Goal: Task Accomplishment & Management: Manage account settings

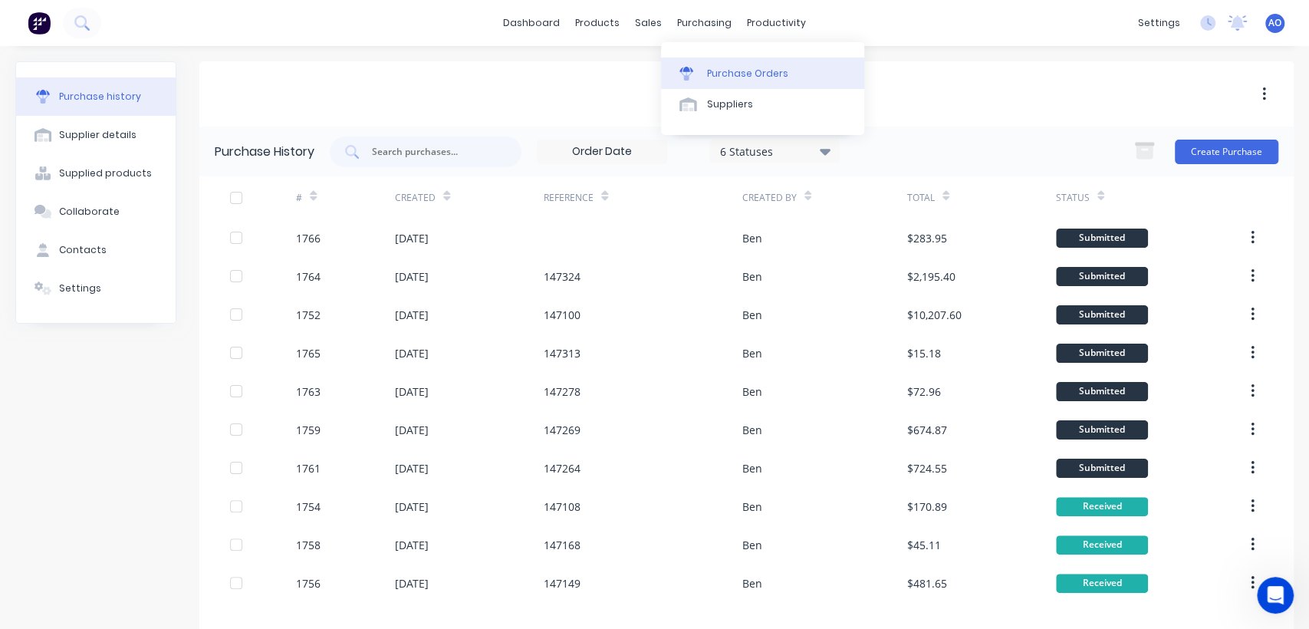
click at [730, 67] on div "Purchase Orders" at bounding box center [747, 74] width 81 height 14
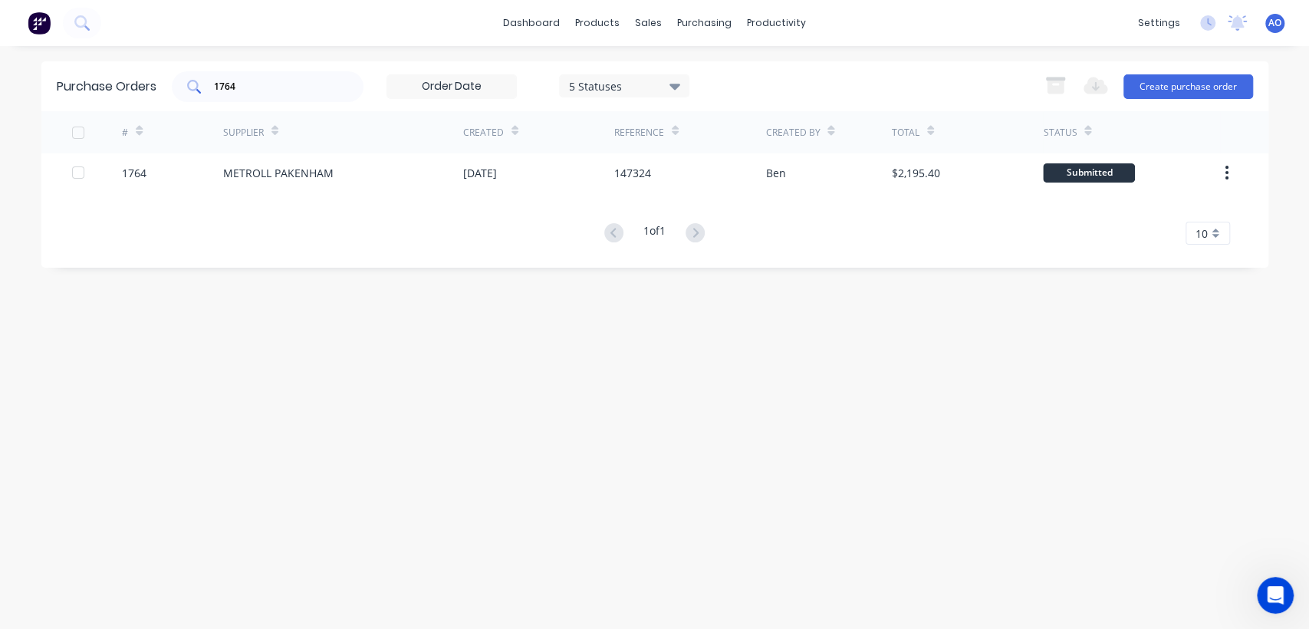
click at [304, 94] on div "1764" at bounding box center [268, 86] width 192 height 31
type input "1748"
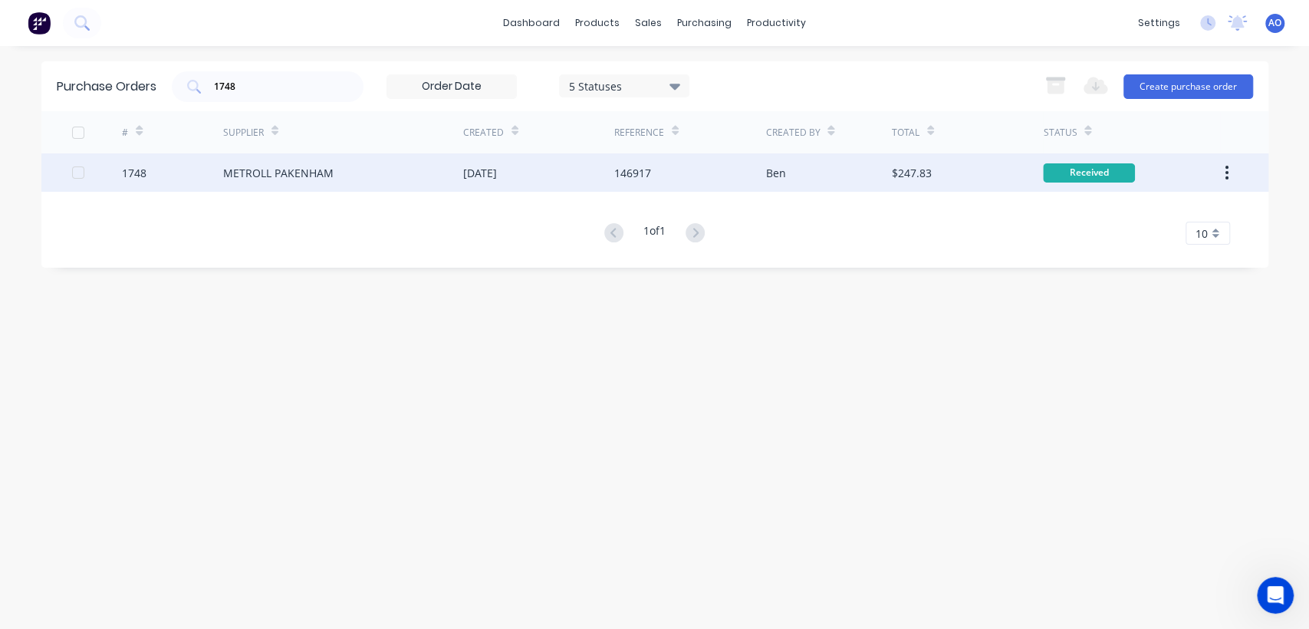
click at [293, 177] on div "METROLL PAKENHAM" at bounding box center [278, 173] width 110 height 16
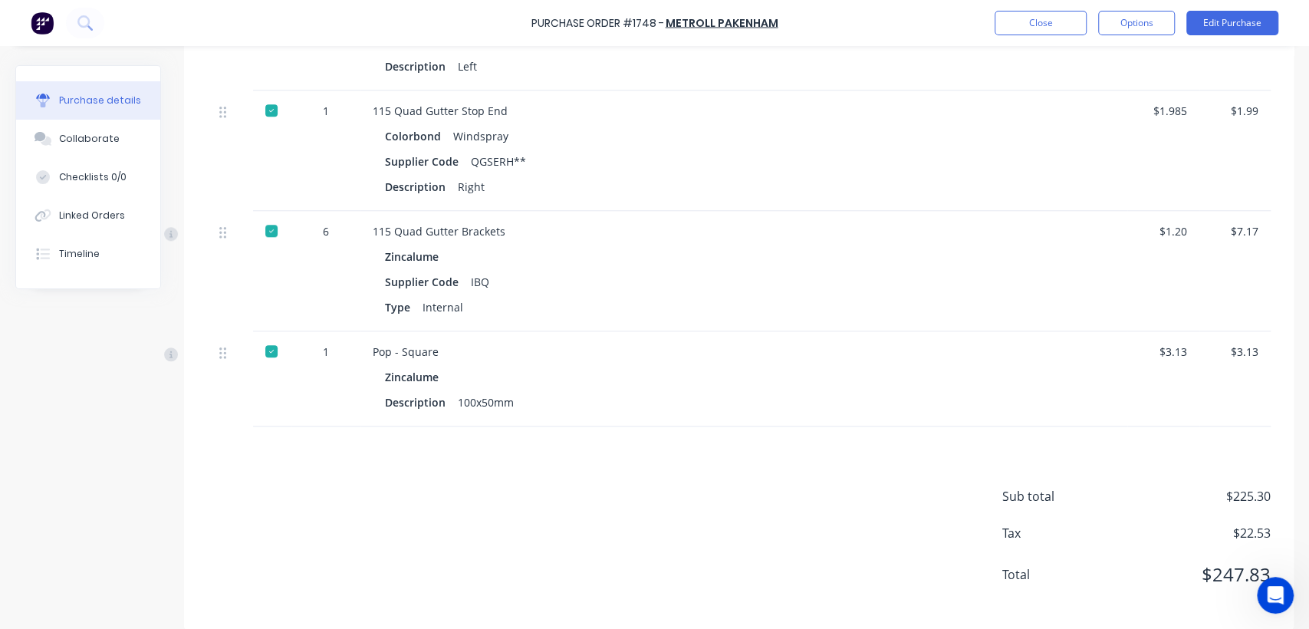
scroll to position [924, 0]
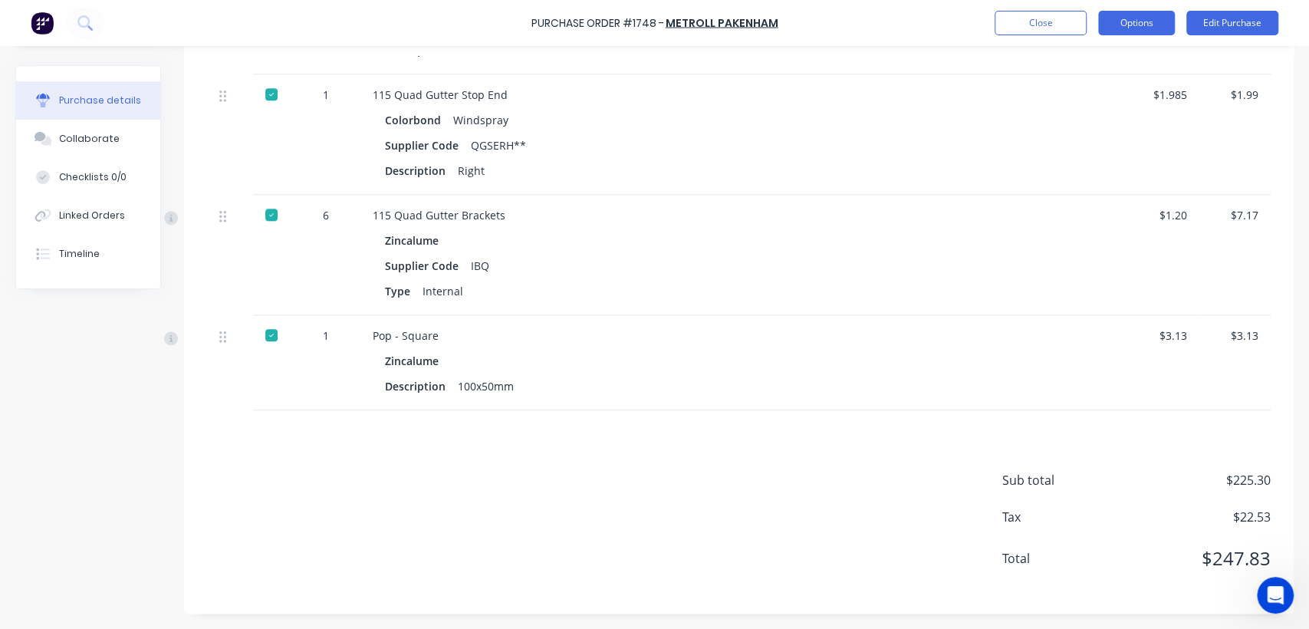
click at [1136, 30] on button "Options" at bounding box center [1136, 23] width 77 height 25
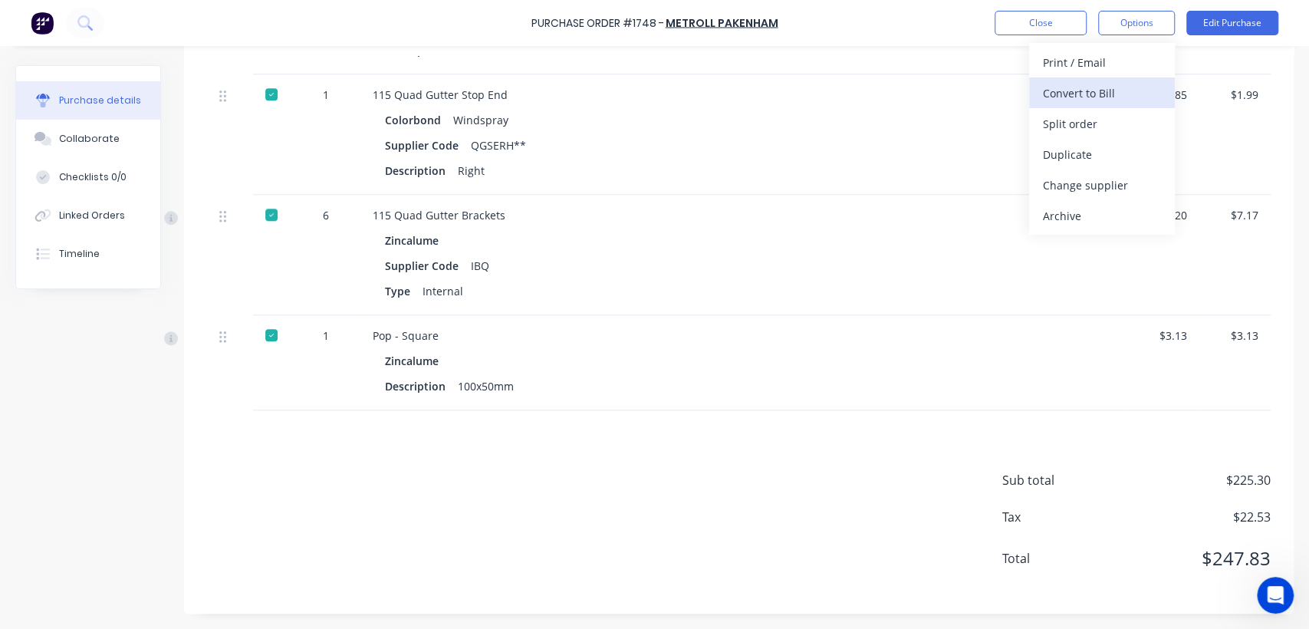
click at [1083, 95] on div "Convert to Bill" at bounding box center [1102, 93] width 118 height 22
type textarea "x"
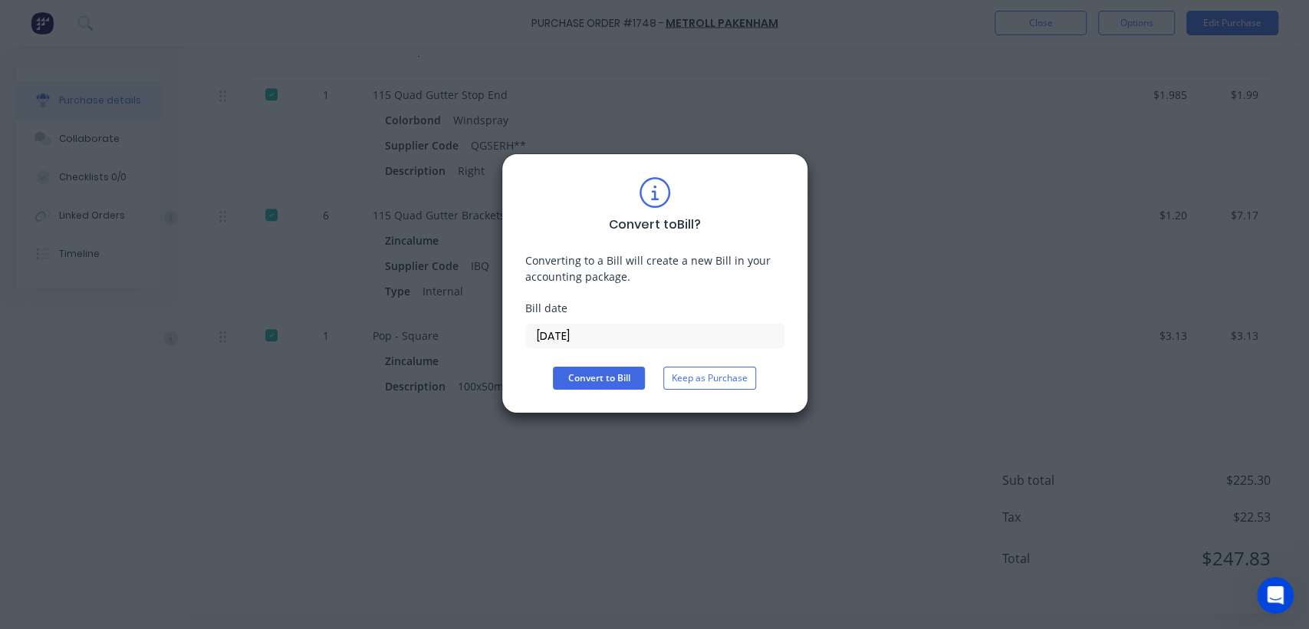
click at [601, 331] on input "[DATE]" at bounding box center [655, 335] width 258 height 23
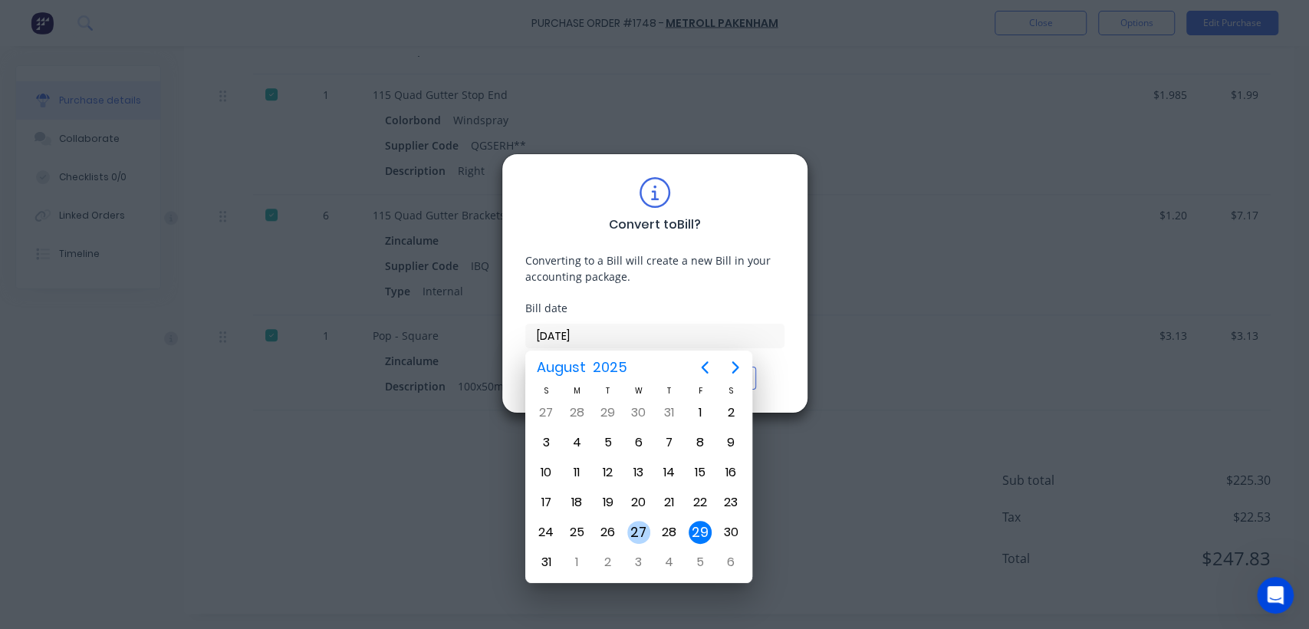
click at [638, 532] on div "27" at bounding box center [638, 532] width 23 height 23
type input "[DATE]"
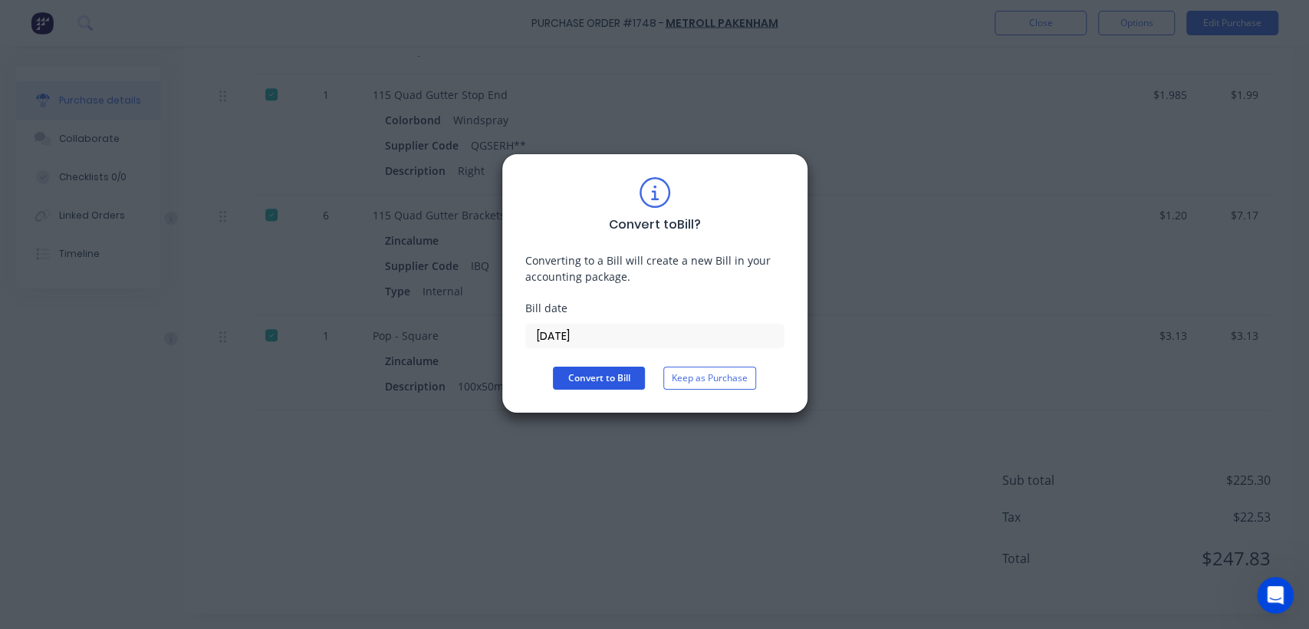
click at [611, 374] on button "Convert to Bill" at bounding box center [599, 378] width 92 height 23
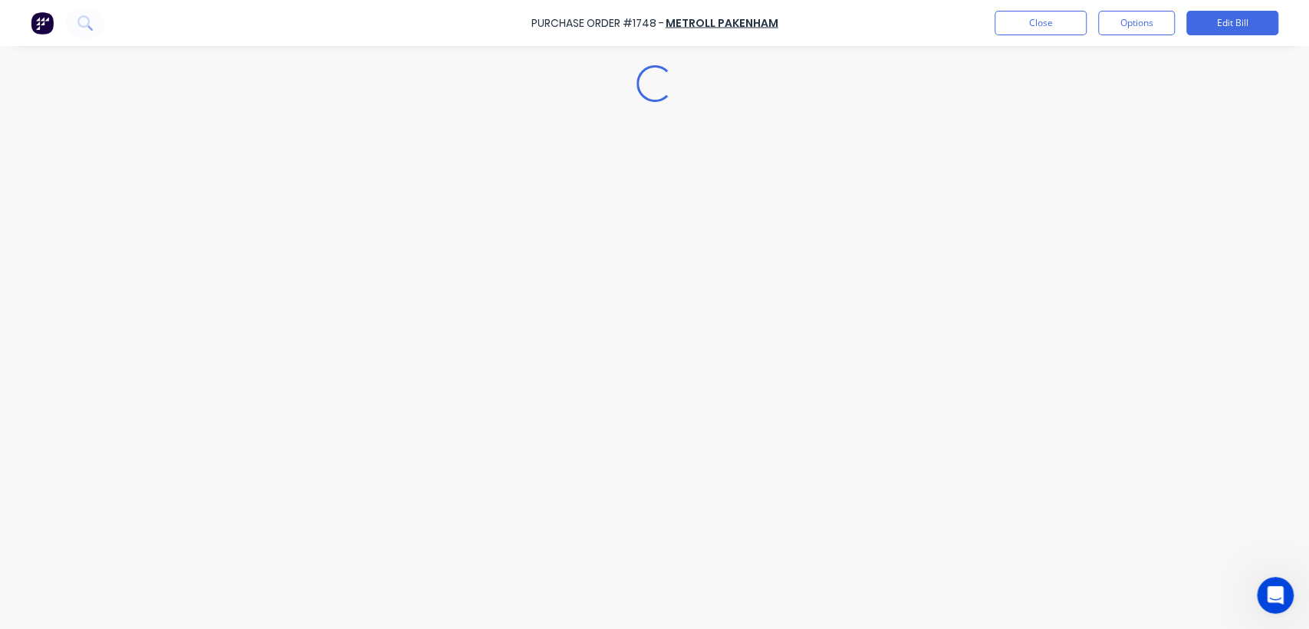
type textarea "x"
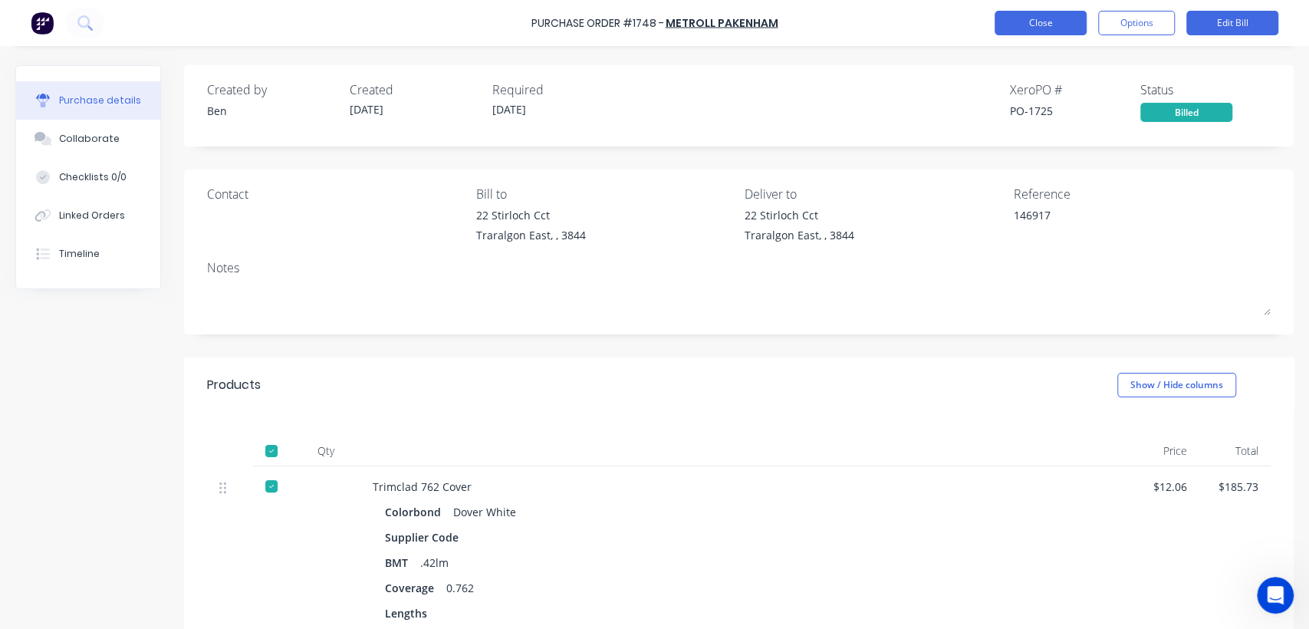
click at [1018, 19] on button "Close" at bounding box center [1041, 23] width 92 height 25
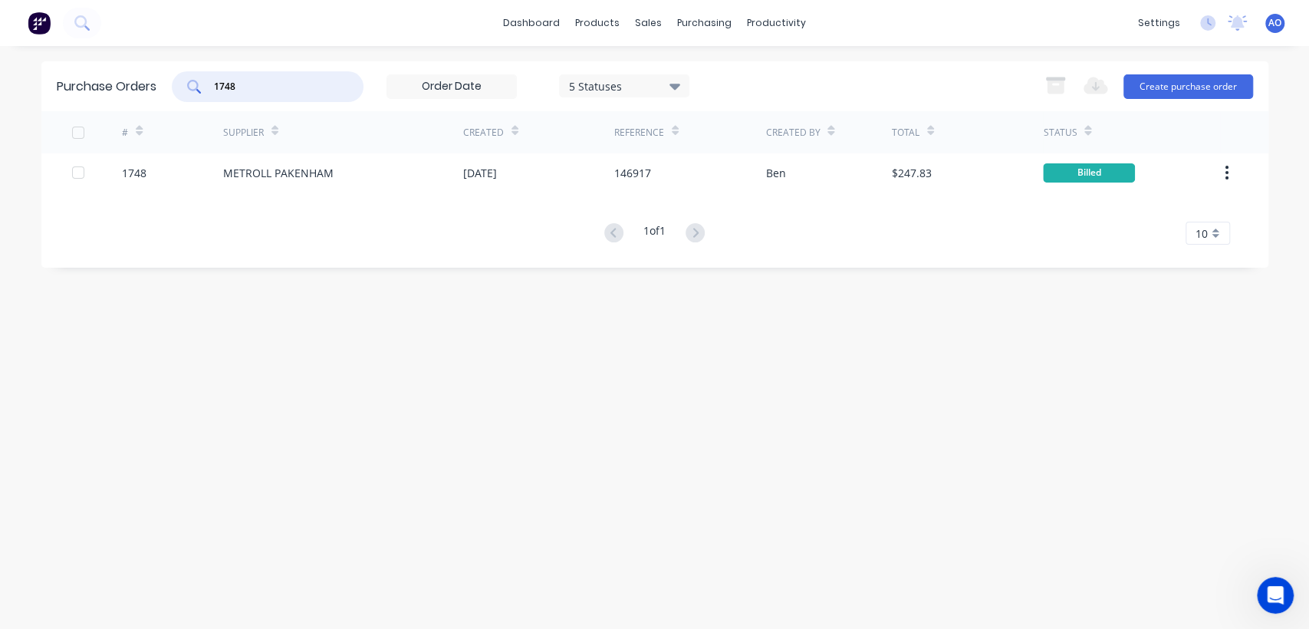
click at [284, 88] on input "1748" at bounding box center [275, 86] width 127 height 15
type input "1751"
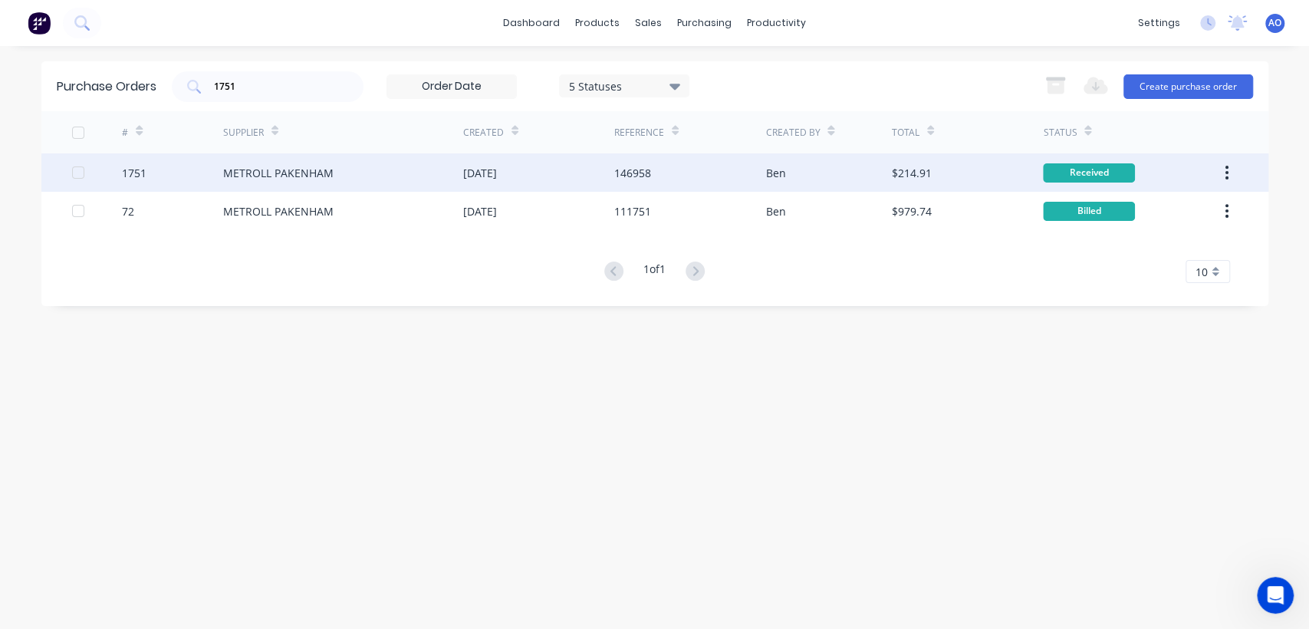
click at [486, 176] on div "[DATE]" at bounding box center [480, 173] width 34 height 16
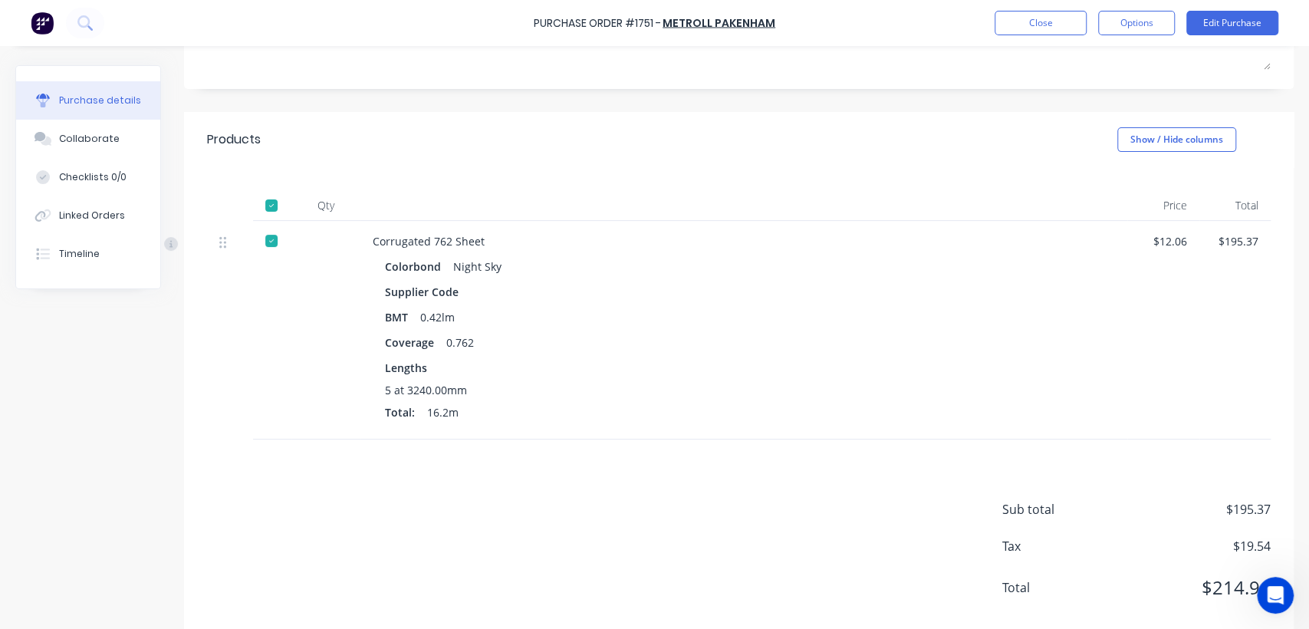
scroll to position [275, 0]
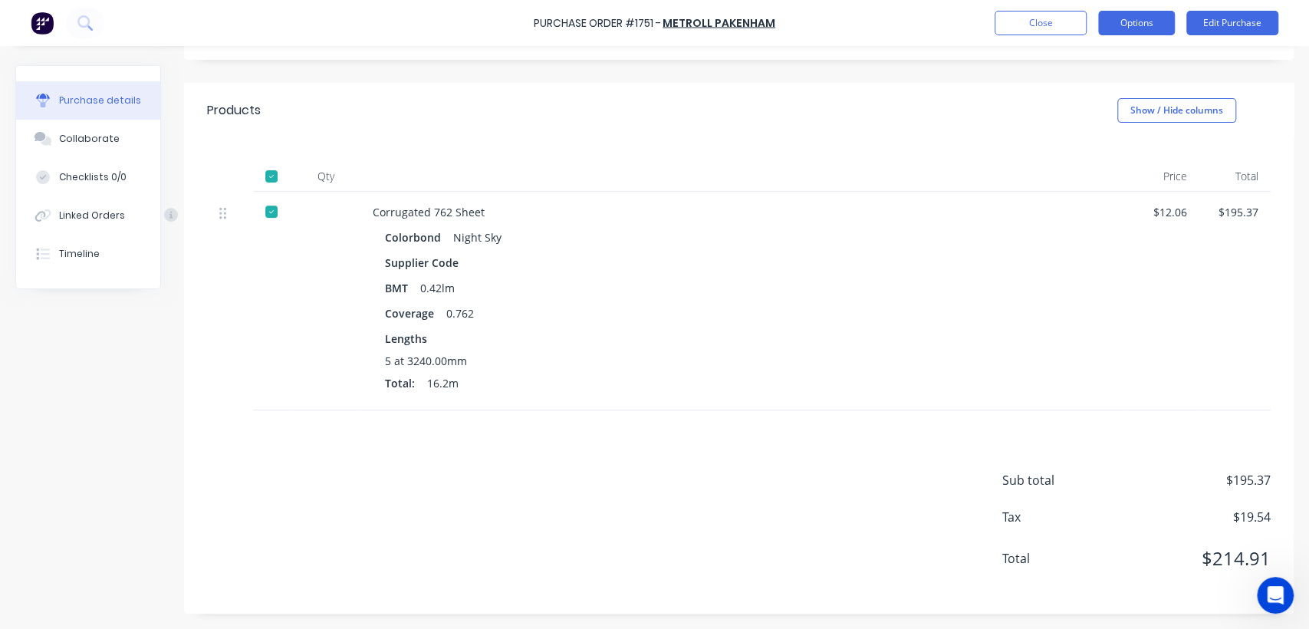
click at [1129, 20] on button "Options" at bounding box center [1136, 23] width 77 height 25
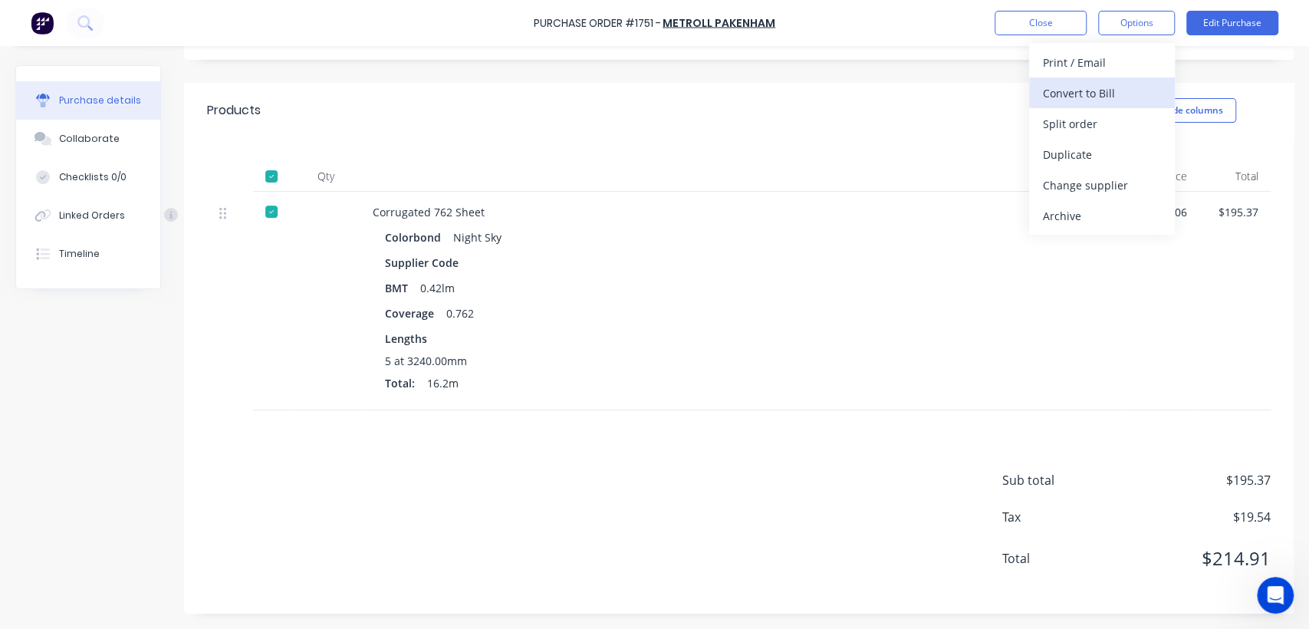
click at [1088, 88] on div "Convert to Bill" at bounding box center [1102, 93] width 118 height 22
type textarea "x"
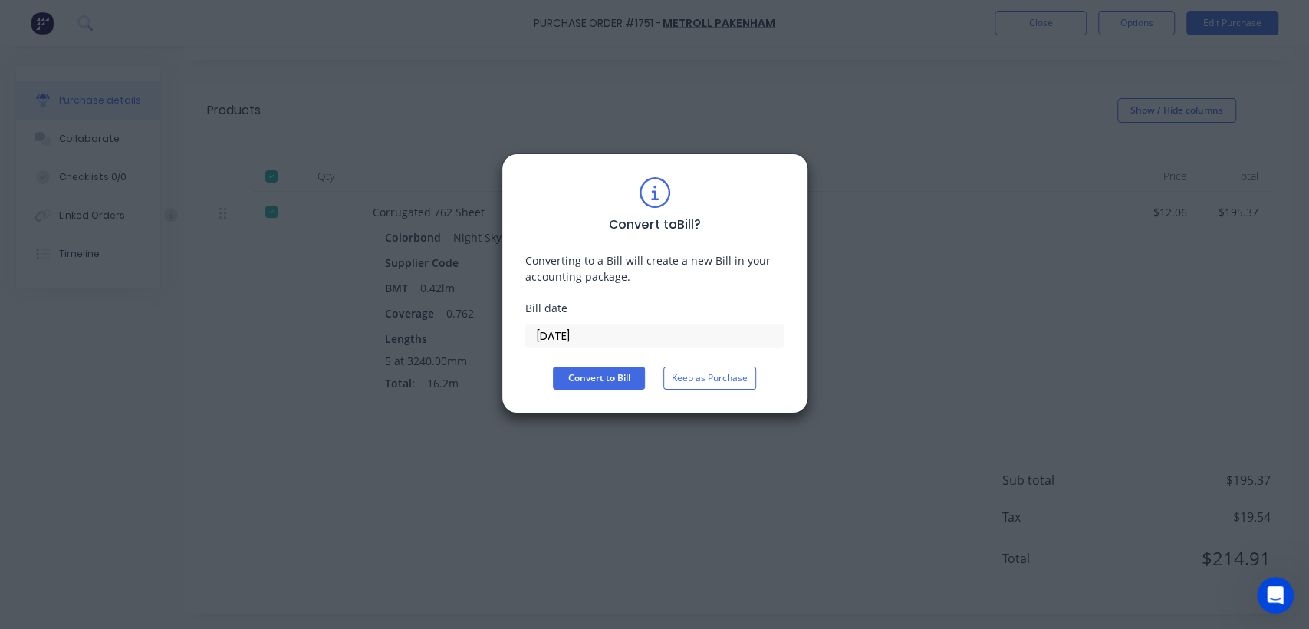
click at [611, 339] on input "[DATE]" at bounding box center [655, 335] width 258 height 23
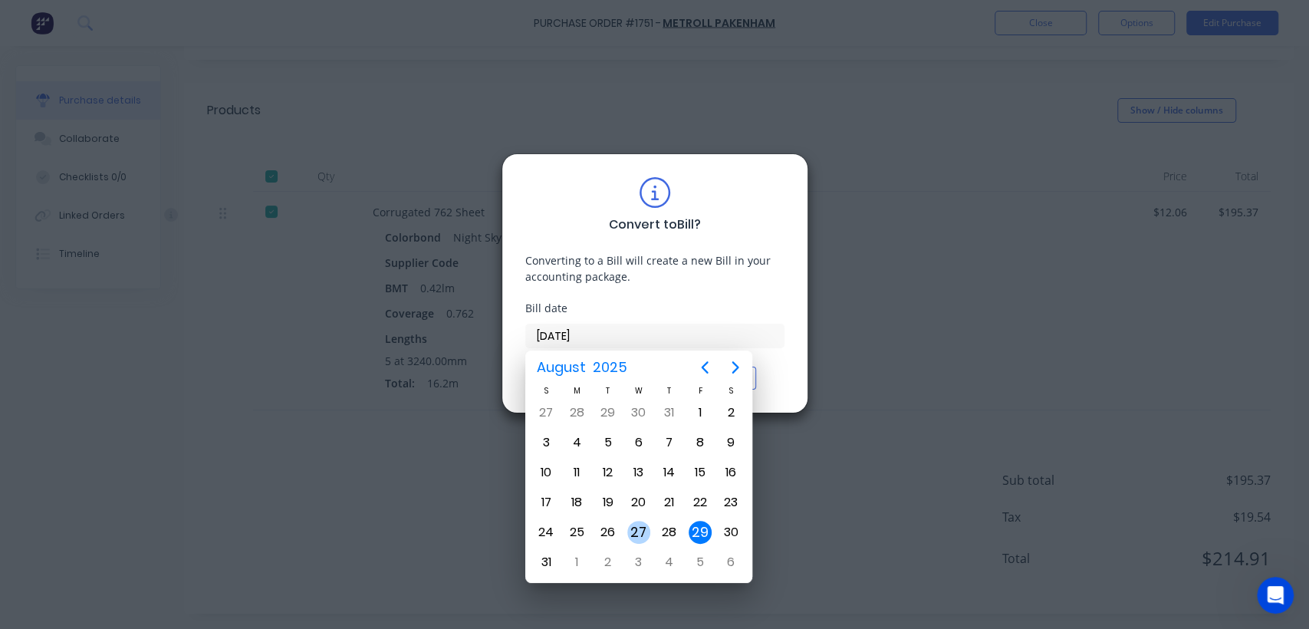
click at [634, 526] on div "27" at bounding box center [638, 532] width 23 height 23
type input "[DATE]"
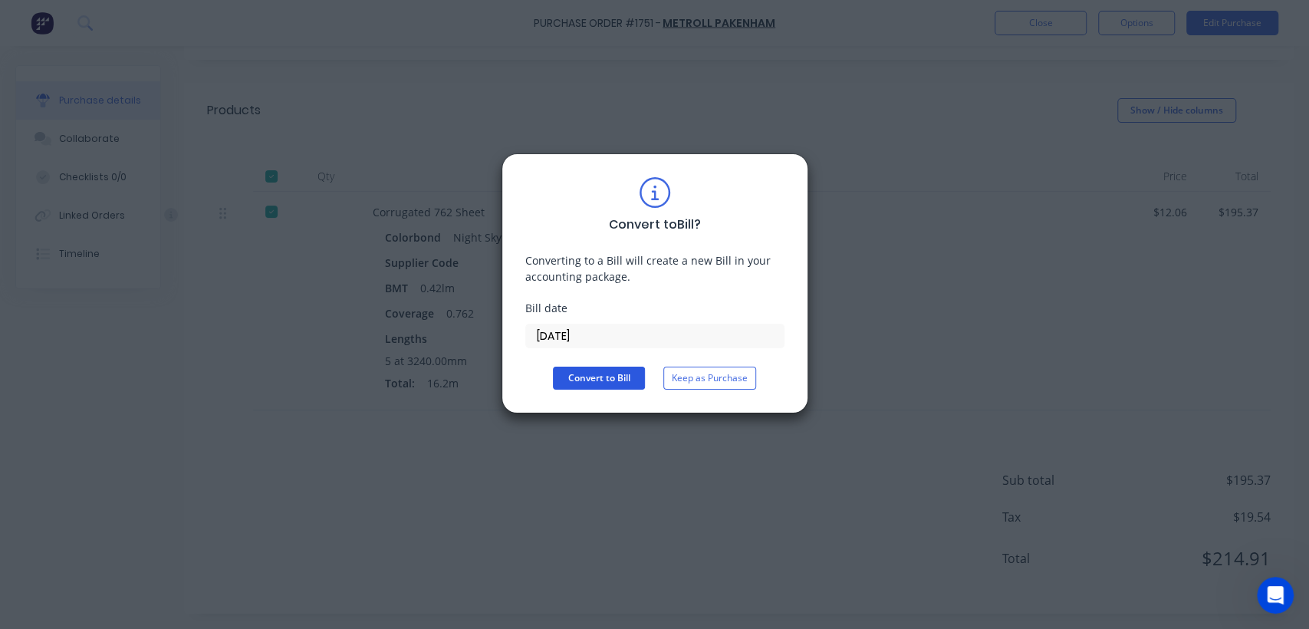
click at [587, 382] on button "Convert to Bill" at bounding box center [599, 378] width 92 height 23
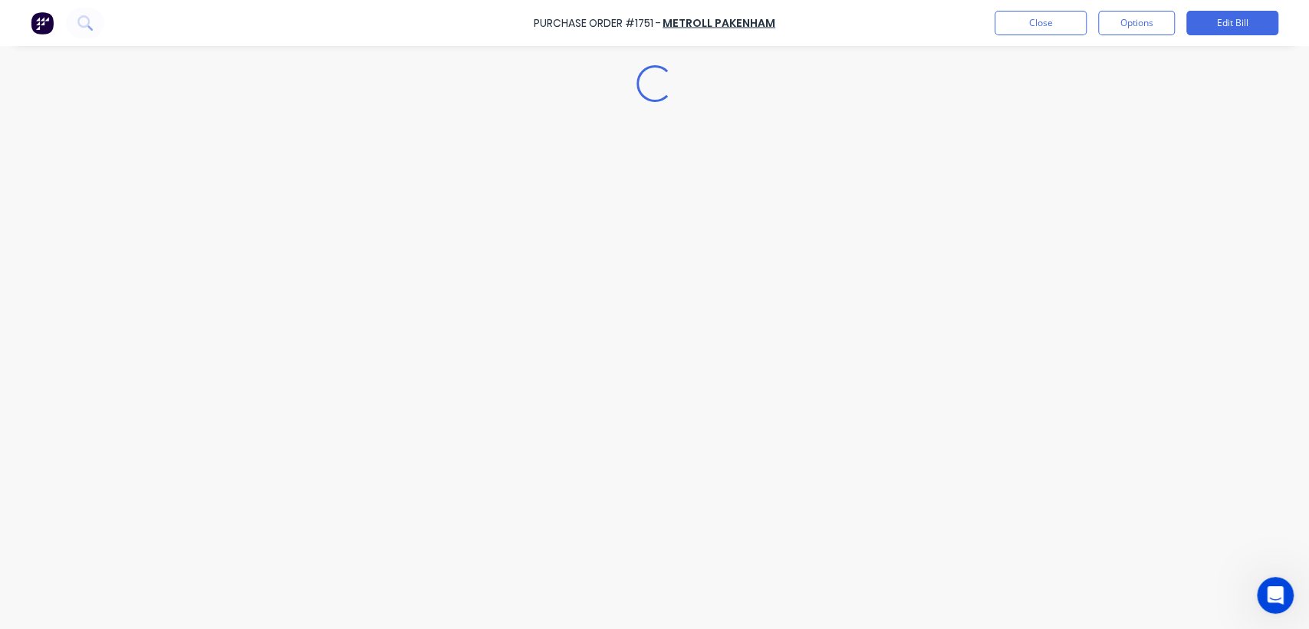
type textarea "x"
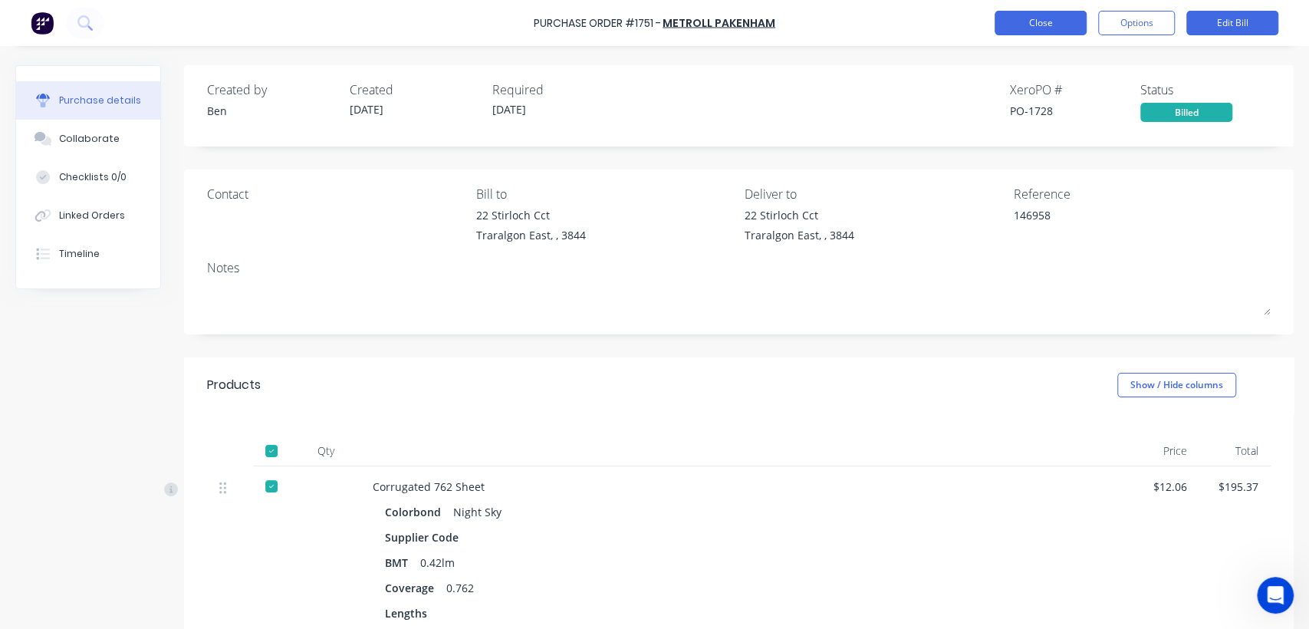
click at [1024, 25] on button "Close" at bounding box center [1041, 23] width 92 height 25
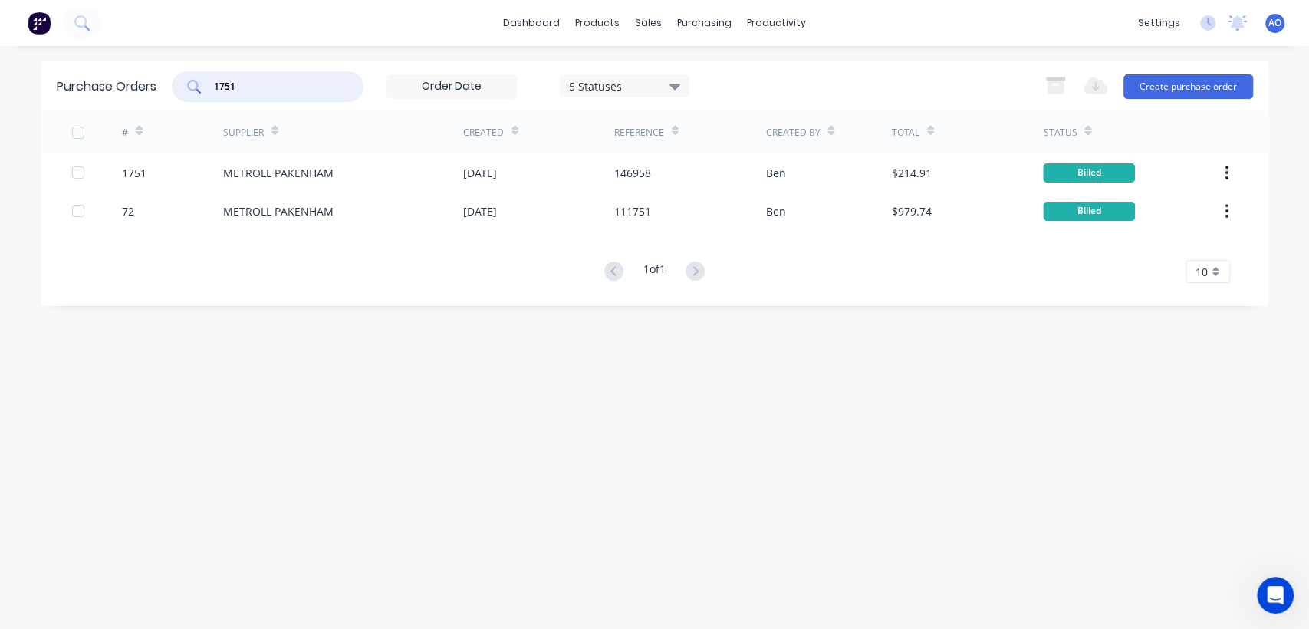
click at [266, 93] on input "1751" at bounding box center [275, 86] width 127 height 15
type input "1750"
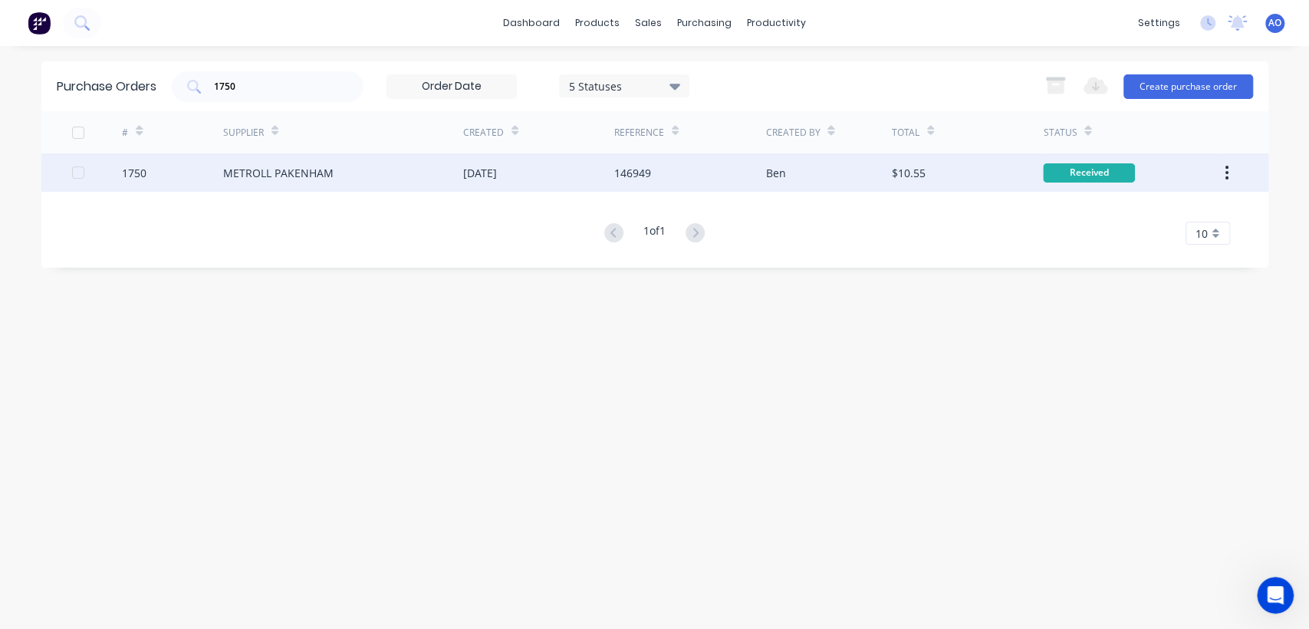
click at [647, 168] on div "146949" at bounding box center [632, 173] width 37 height 16
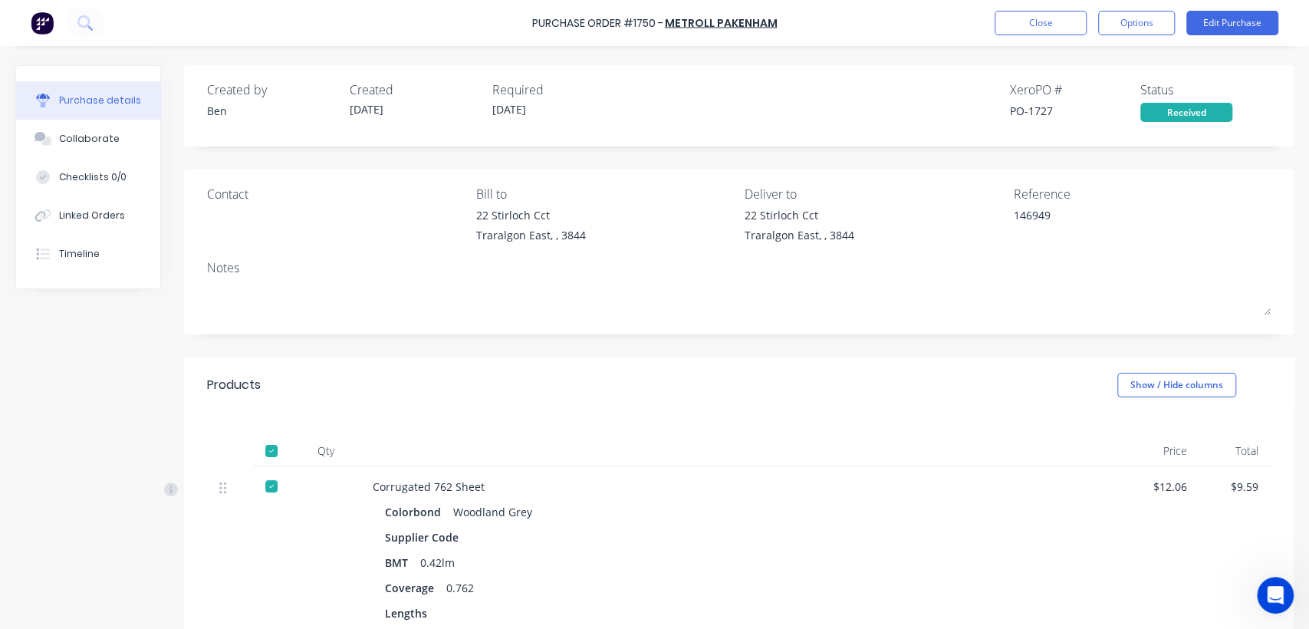
click at [1242, 215] on div "146949" at bounding box center [1143, 226] width 258 height 38
click at [1158, 18] on button "Options" at bounding box center [1136, 23] width 77 height 25
click at [1119, 103] on div "Convert to Bill" at bounding box center [1102, 93] width 118 height 22
type textarea "x"
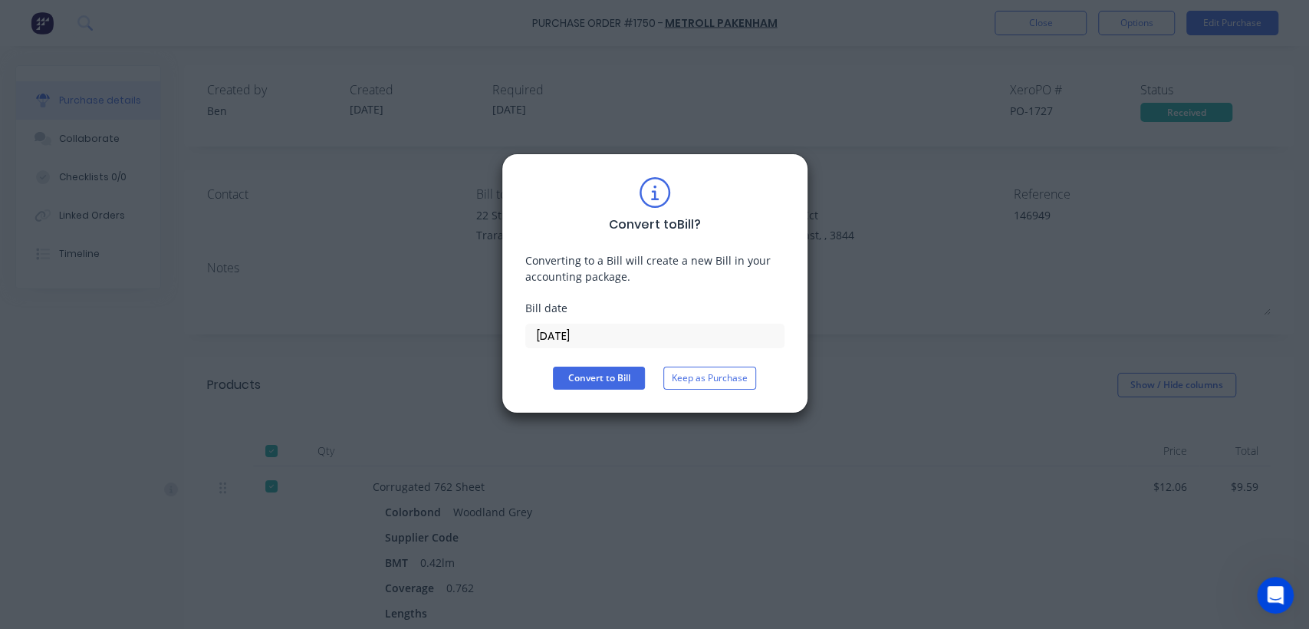
click at [617, 333] on input "[DATE]" at bounding box center [655, 335] width 258 height 23
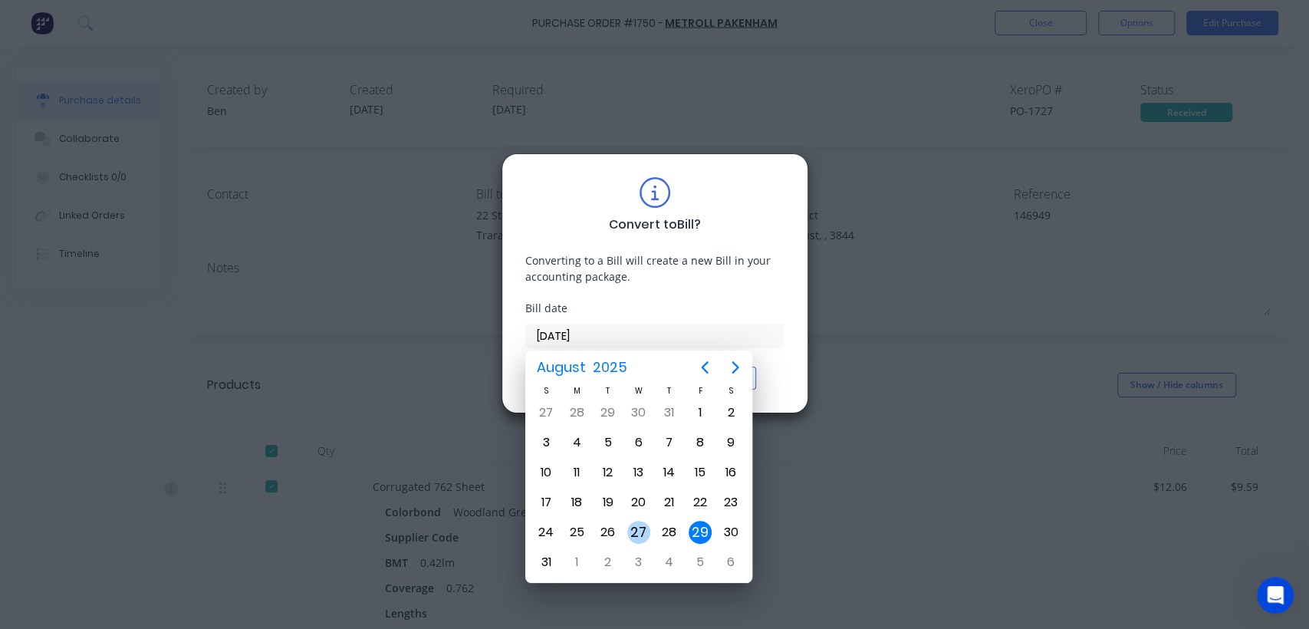
click at [636, 522] on div "27" at bounding box center [638, 532] width 23 height 23
type input "[DATE]"
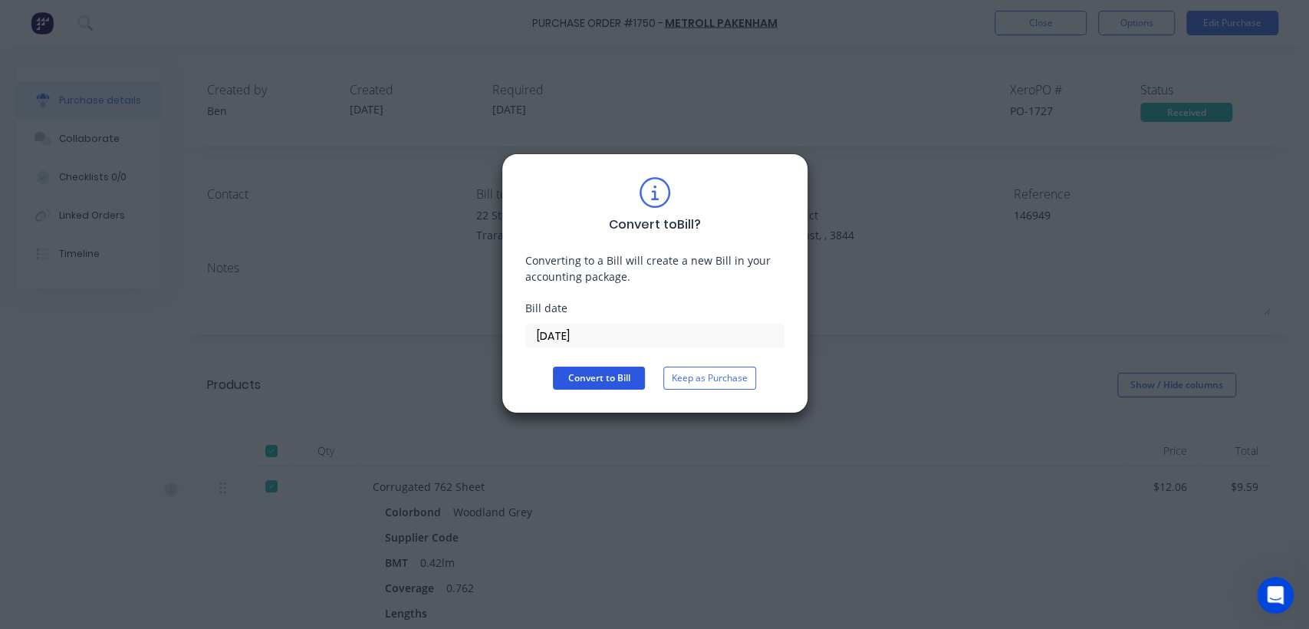
click at [583, 379] on button "Convert to Bill" at bounding box center [599, 378] width 92 height 23
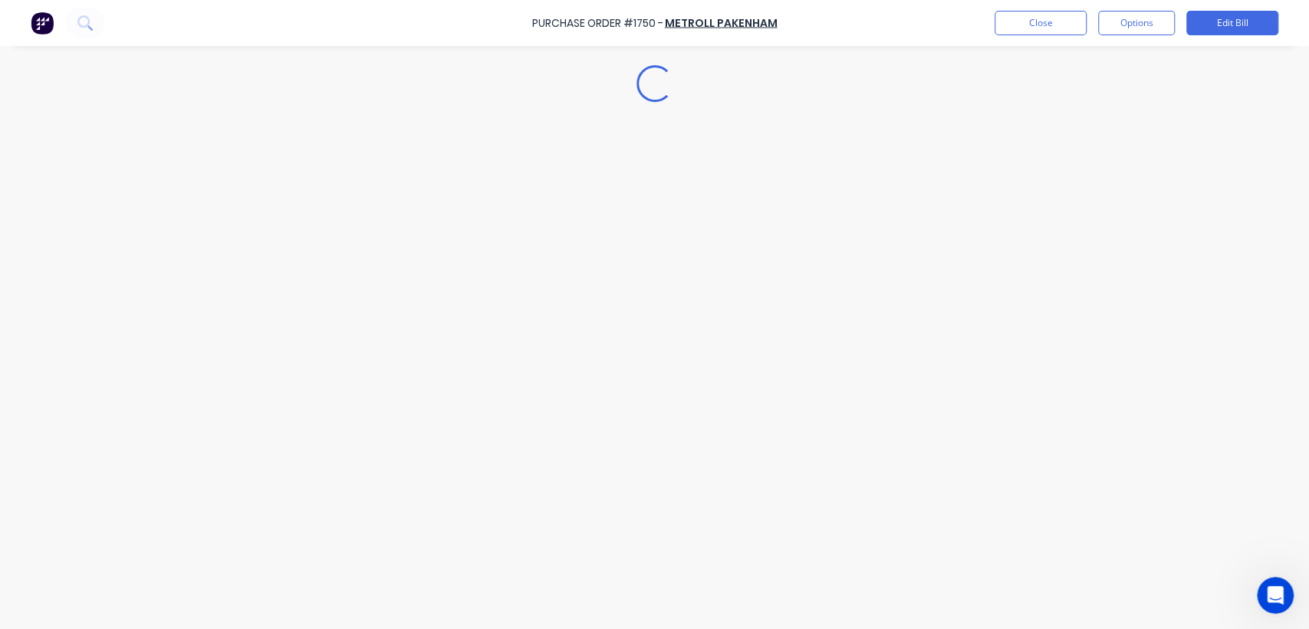
type textarea "x"
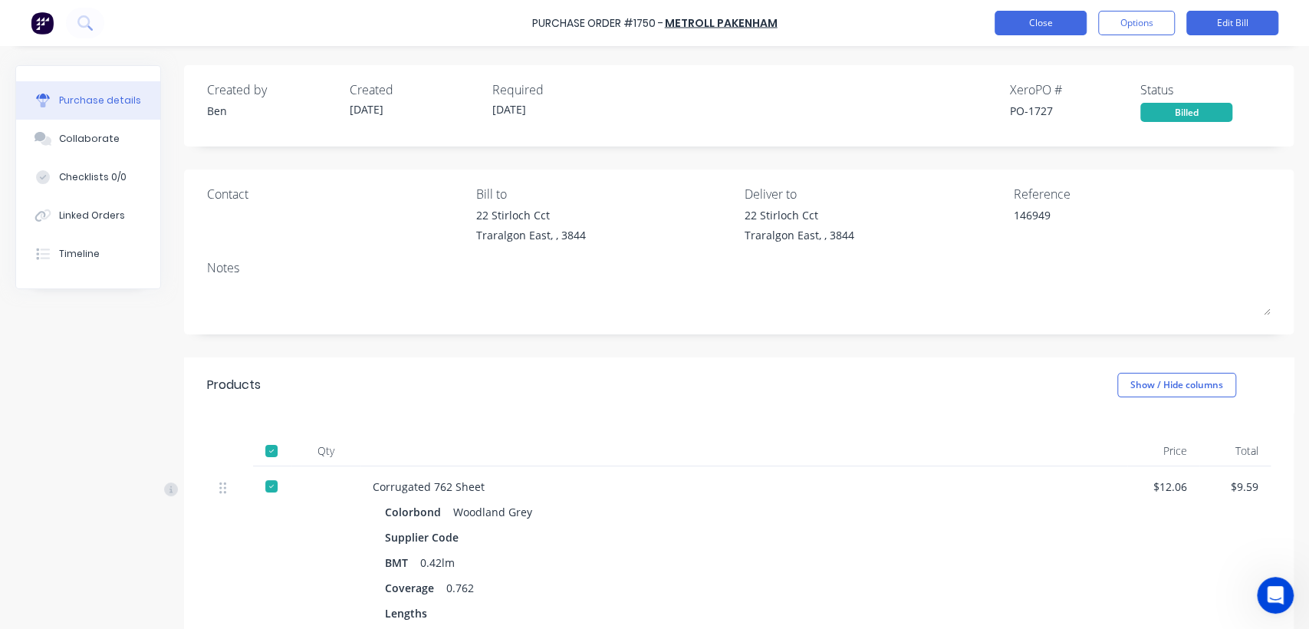
click at [1040, 26] on button "Close" at bounding box center [1041, 23] width 92 height 25
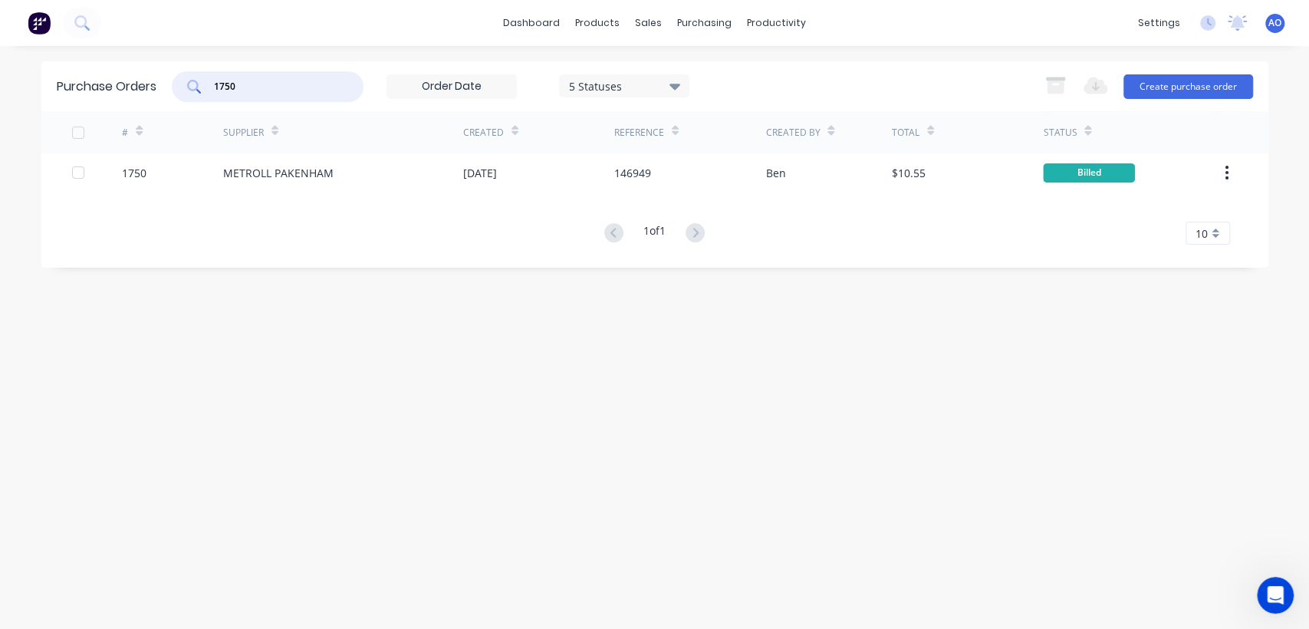
click at [282, 91] on input "1750" at bounding box center [275, 86] width 127 height 15
type input "1749"
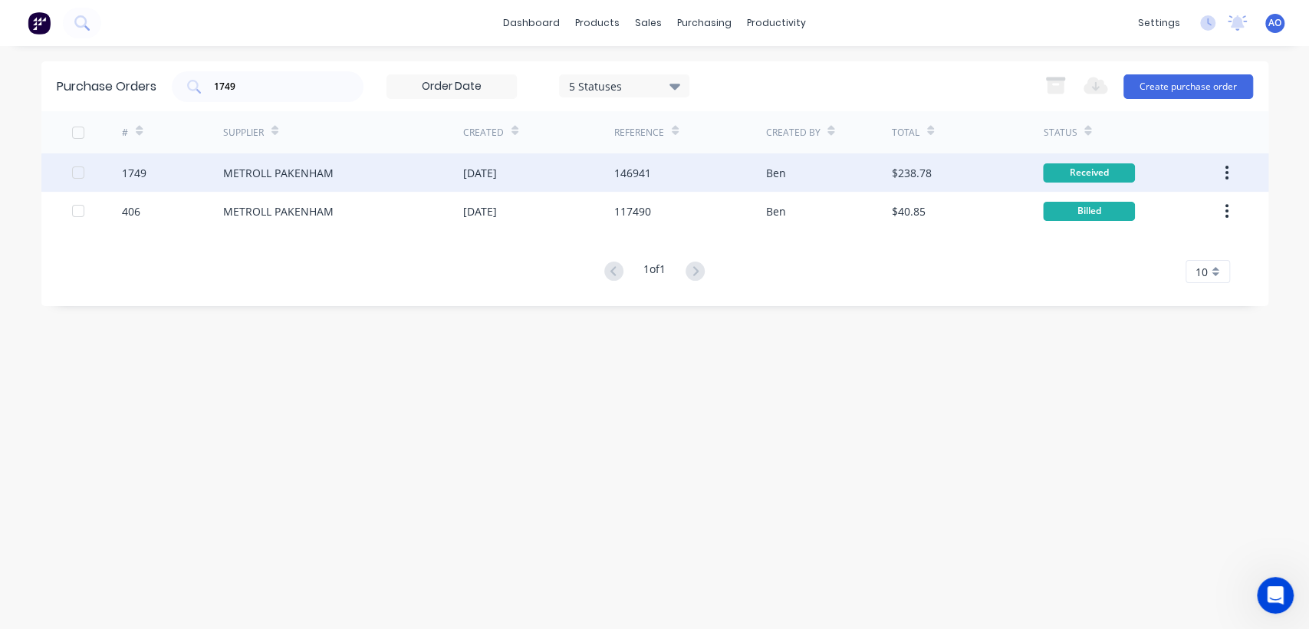
click at [409, 177] on div "METROLL PAKENHAM" at bounding box center [343, 172] width 240 height 38
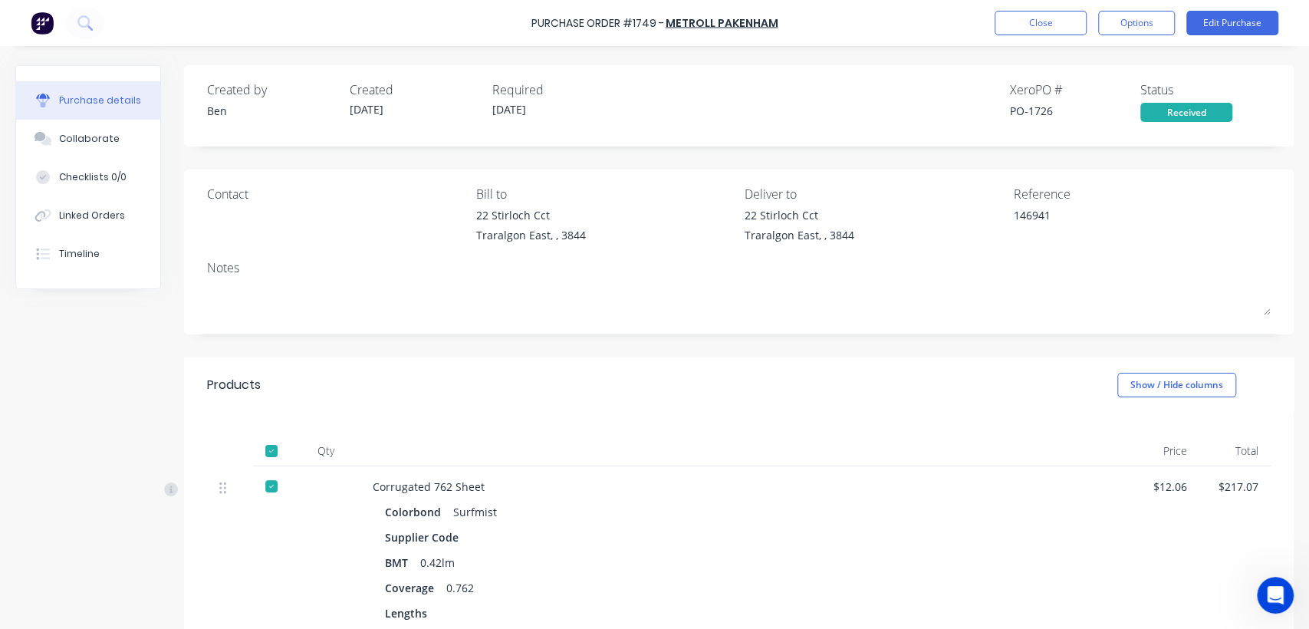
click at [1192, 264] on div "Notes" at bounding box center [739, 267] width 1064 height 18
click at [1136, 19] on button "Options" at bounding box center [1136, 23] width 77 height 25
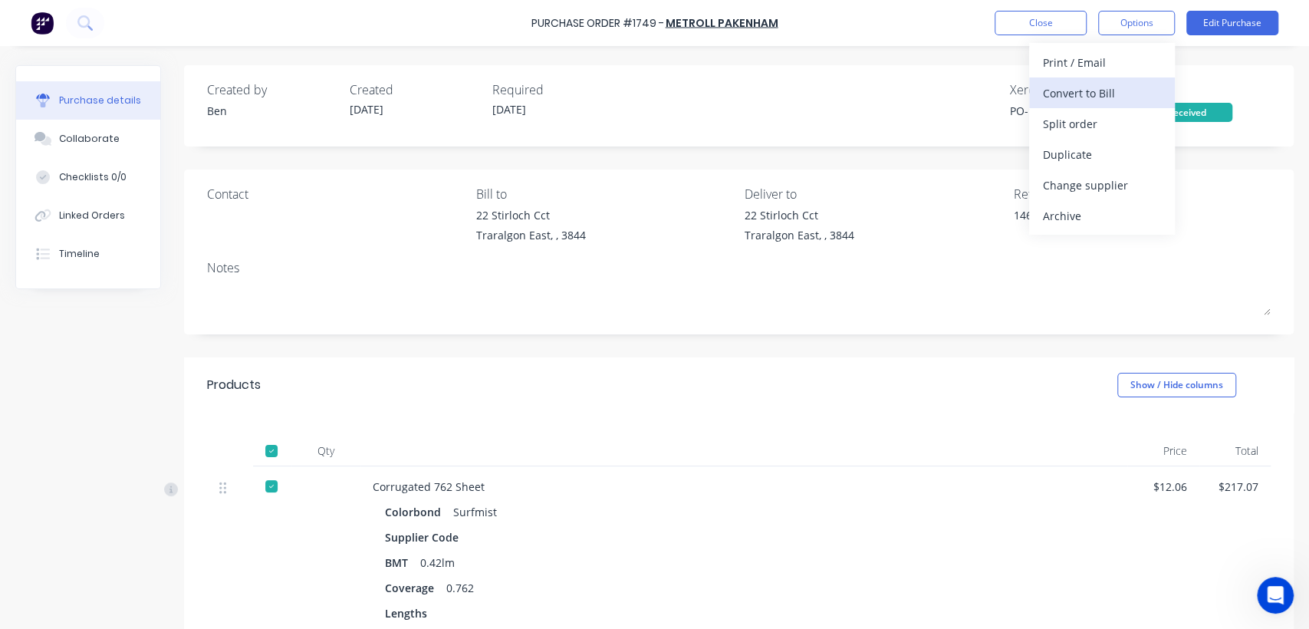
click at [1078, 94] on div "Convert to Bill" at bounding box center [1102, 93] width 118 height 22
type textarea "x"
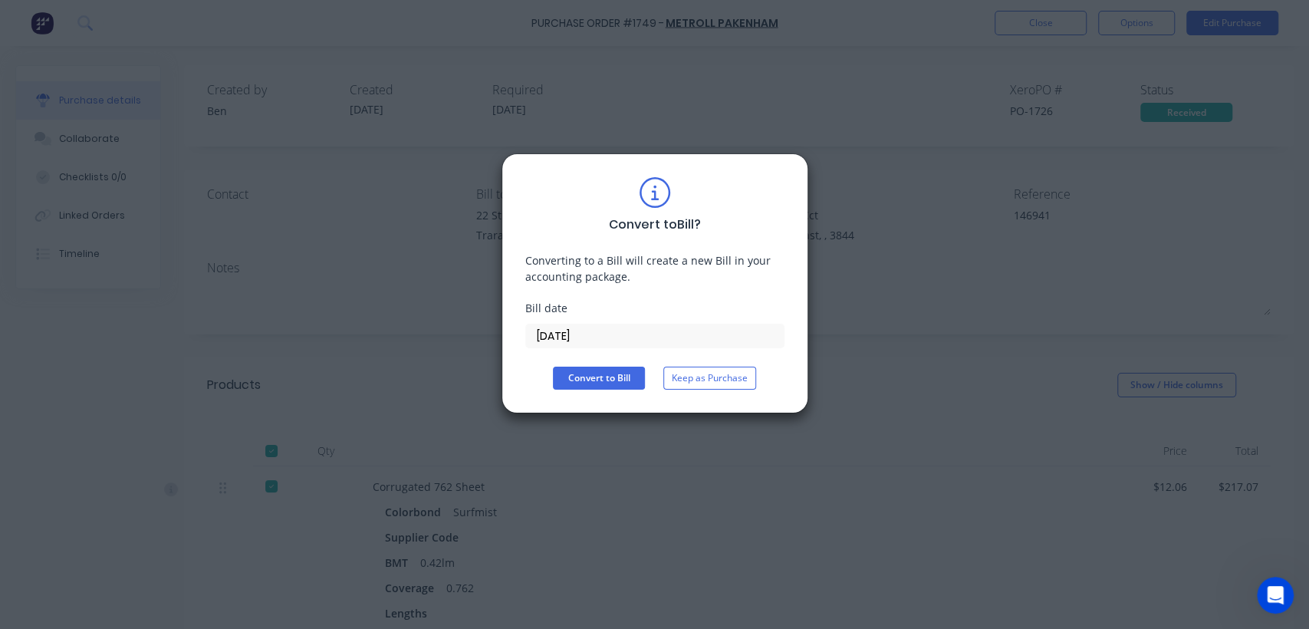
click at [612, 336] on input "[DATE]" at bounding box center [655, 335] width 258 height 23
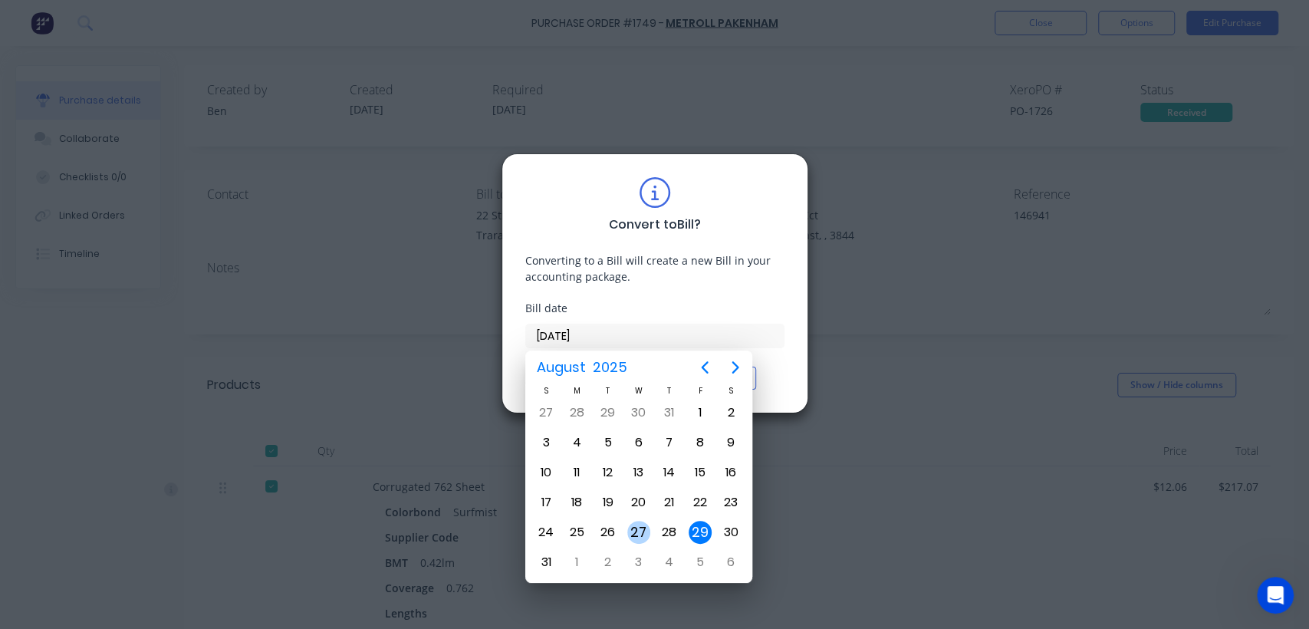
click at [634, 532] on div "27" at bounding box center [638, 532] width 23 height 23
type input "[DATE]"
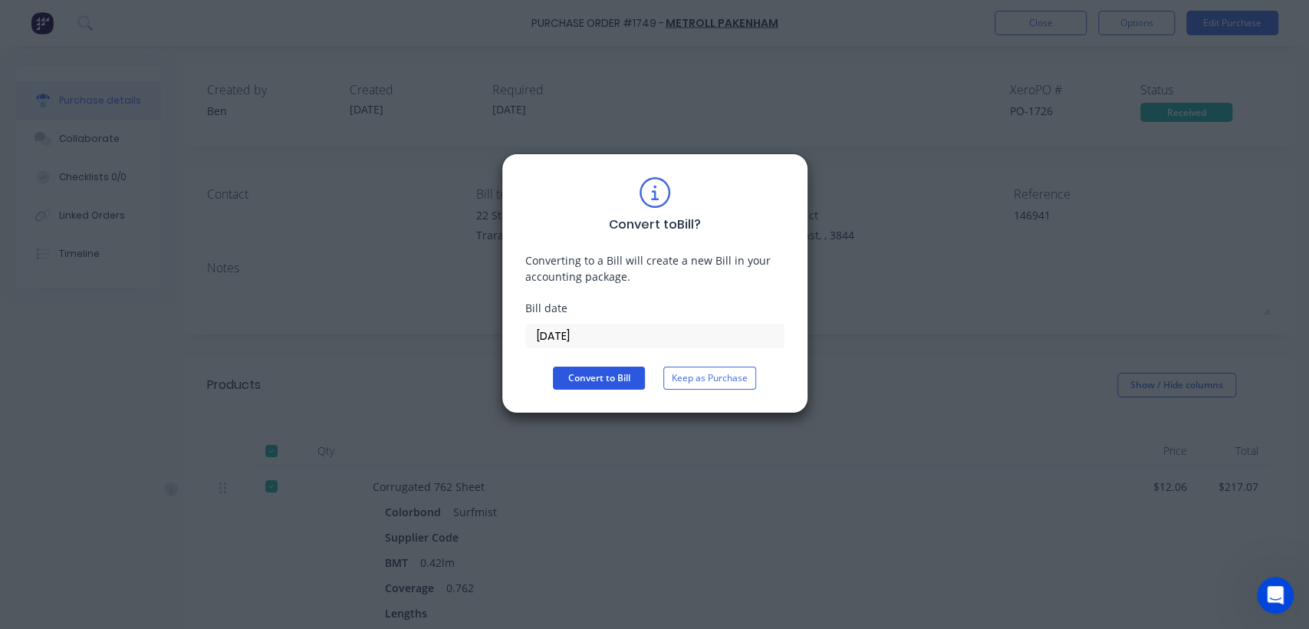
click at [578, 380] on button "Convert to Bill" at bounding box center [599, 378] width 92 height 23
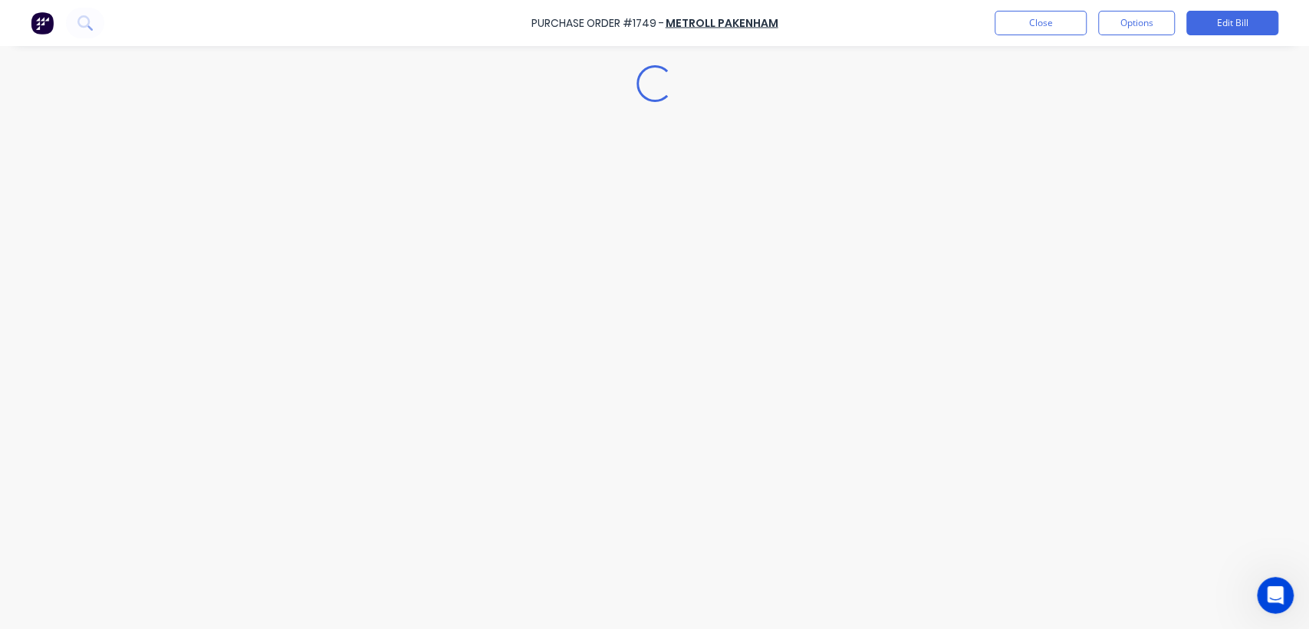
type textarea "x"
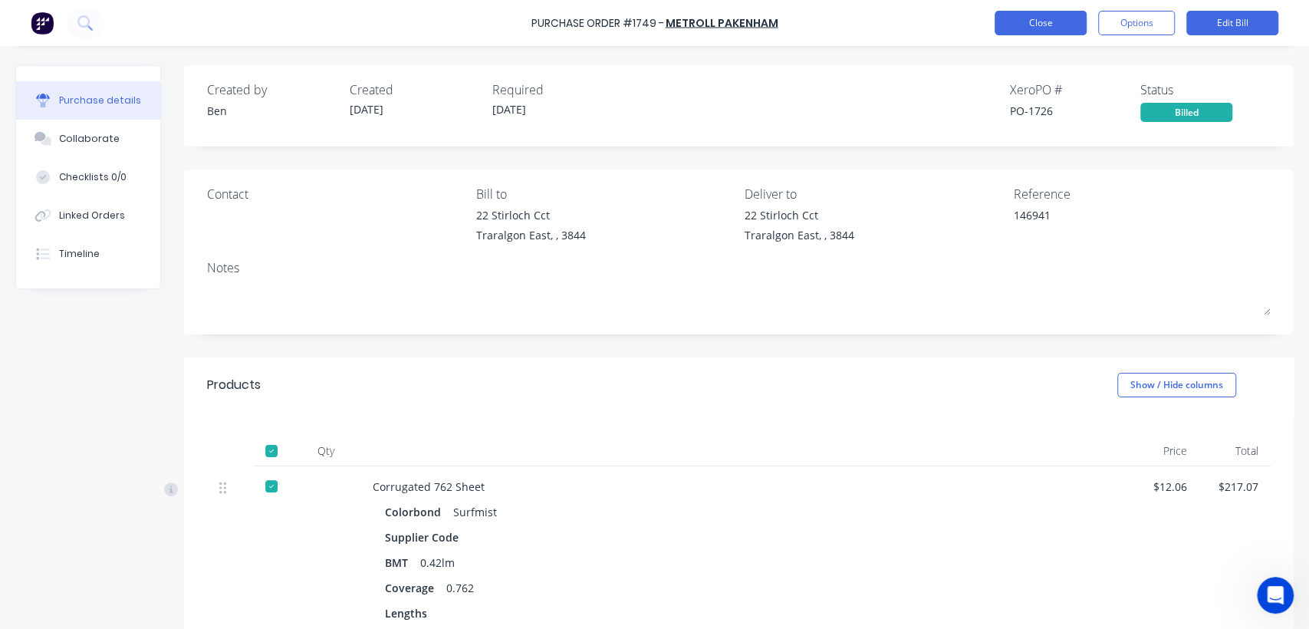
click at [1047, 18] on button "Close" at bounding box center [1041, 23] width 92 height 25
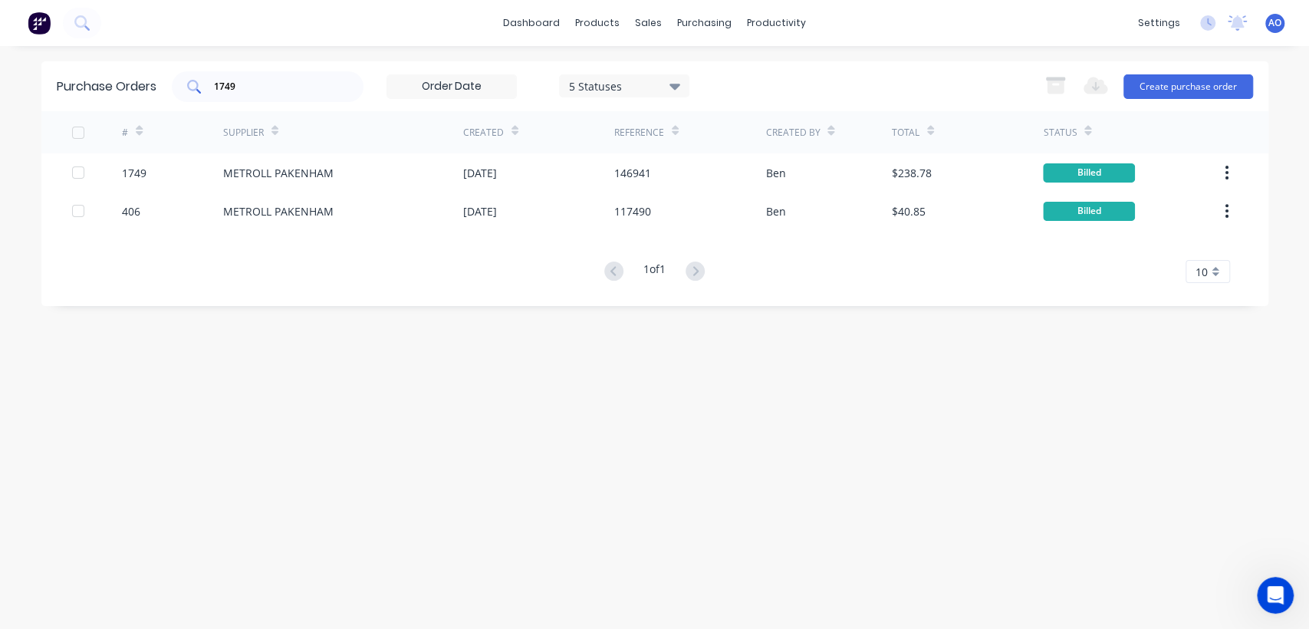
click at [254, 74] on div "1749" at bounding box center [268, 86] width 192 height 31
type input "1752"
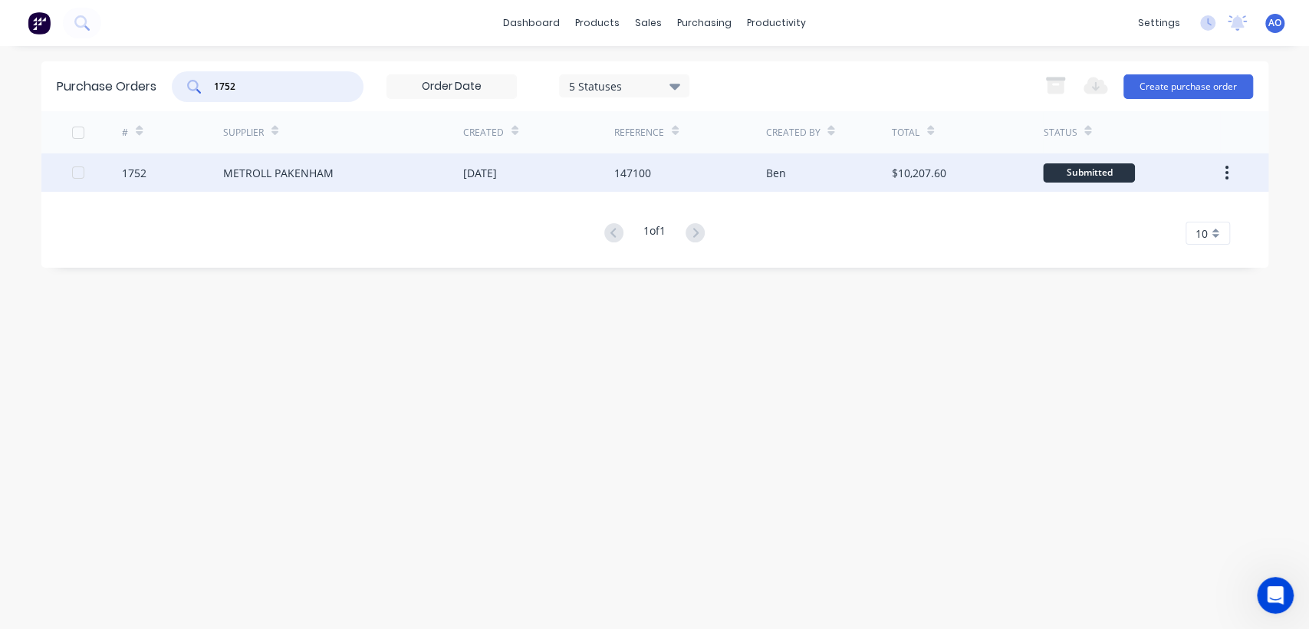
click at [387, 176] on div "METROLL PAKENHAM" at bounding box center [343, 172] width 240 height 38
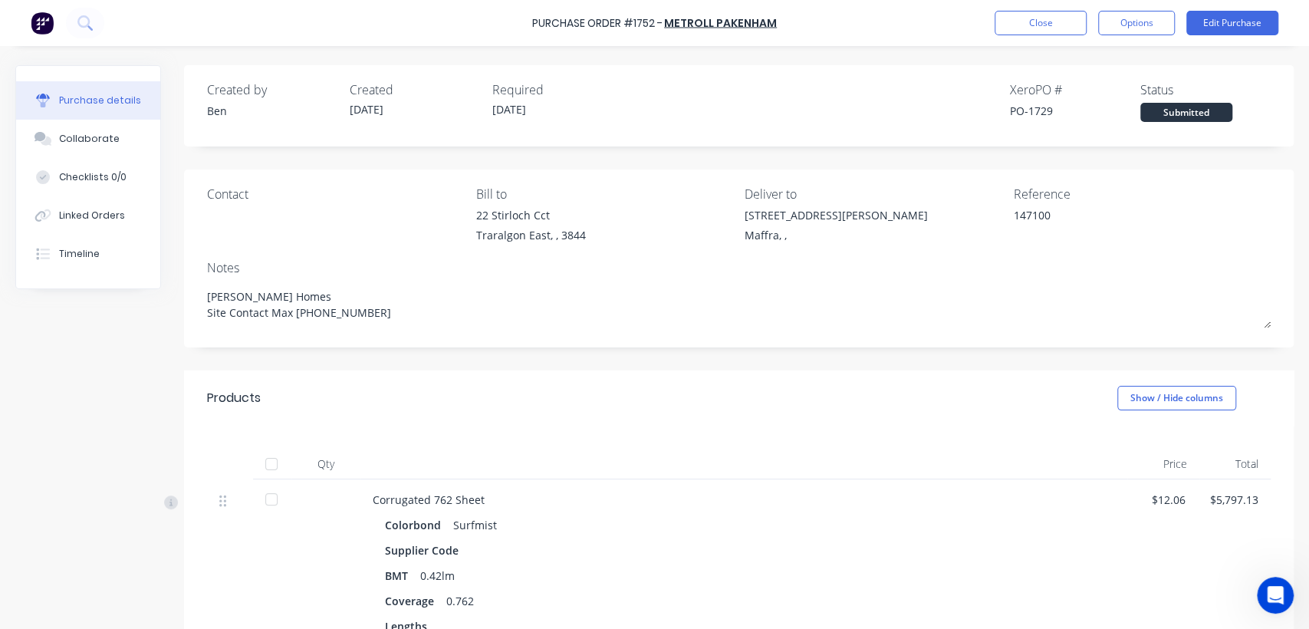
click at [1264, 215] on div "Contact Bill to [STREET_ADDRESS] Deliver to [STREET_ADDRESS][PERSON_NAME] [PERS…" at bounding box center [739, 258] width 1110 height 178
click at [1119, 26] on button "Options" at bounding box center [1136, 23] width 77 height 25
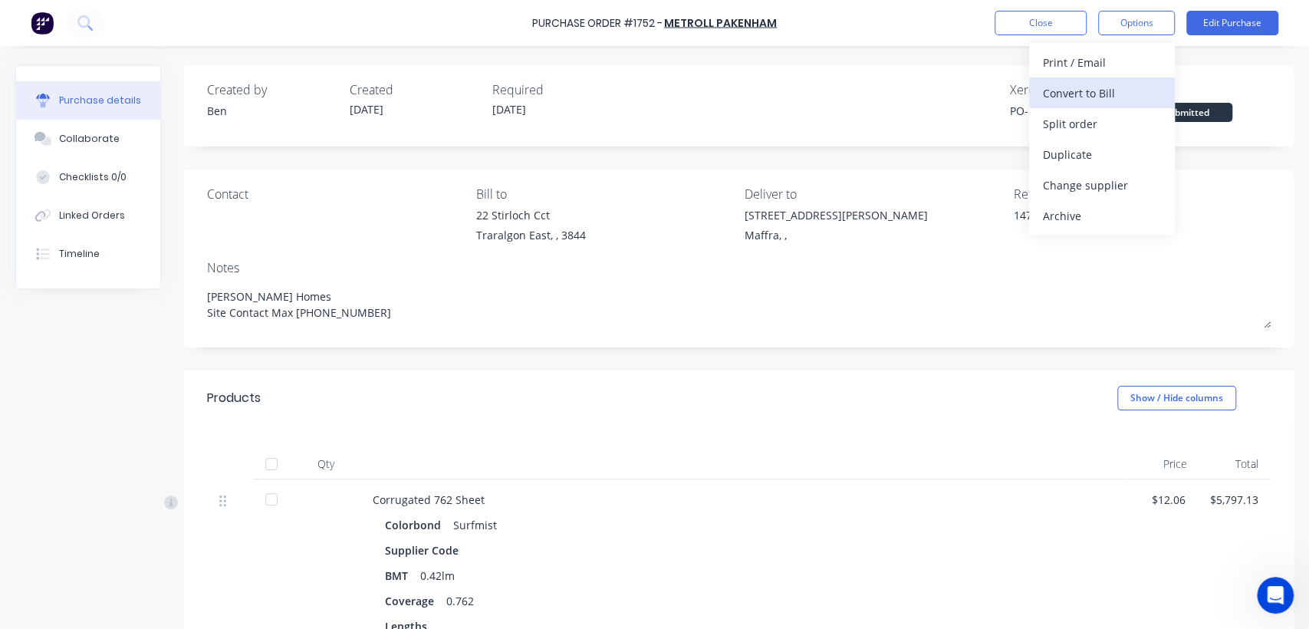
click at [1069, 89] on div "Convert to Bill" at bounding box center [1102, 93] width 118 height 22
type textarea "x"
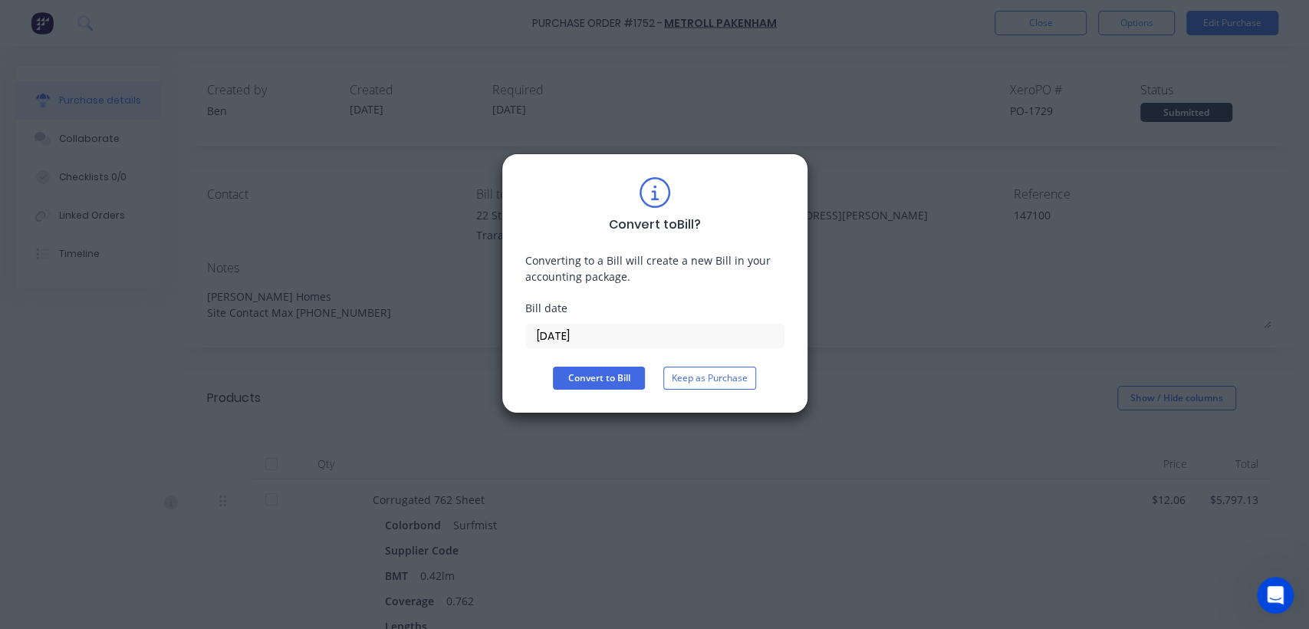
click at [646, 327] on input "[DATE]" at bounding box center [655, 335] width 258 height 23
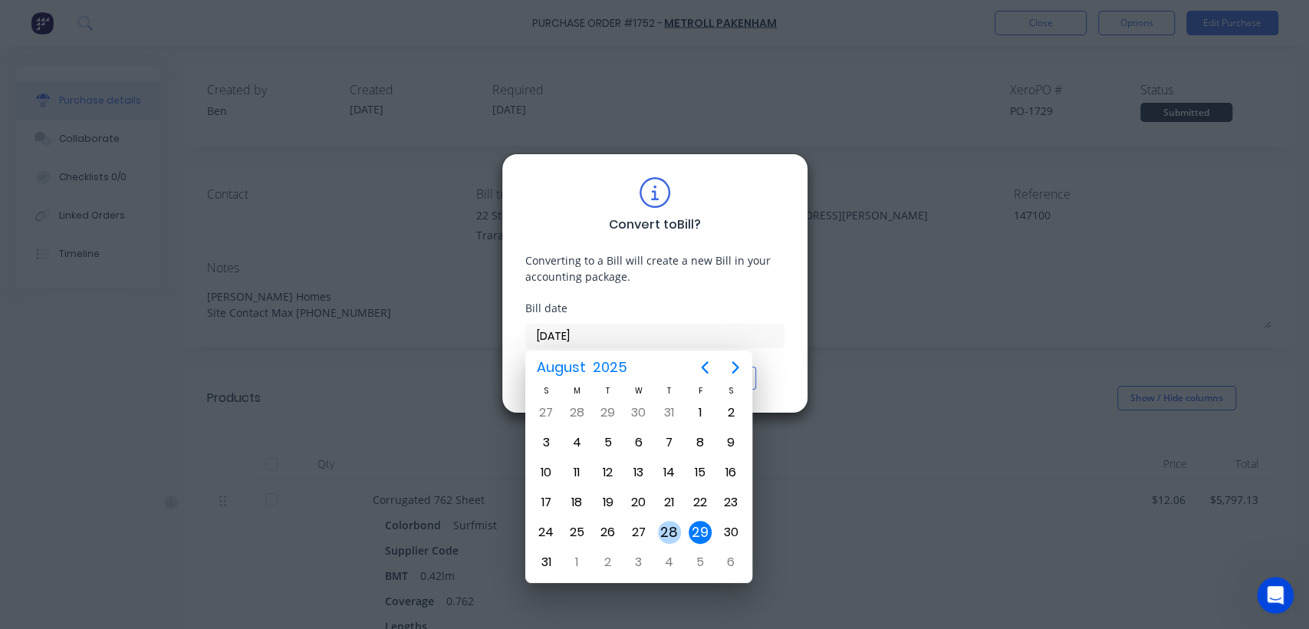
click at [672, 528] on div "28" at bounding box center [669, 532] width 23 height 23
type input "[DATE]"
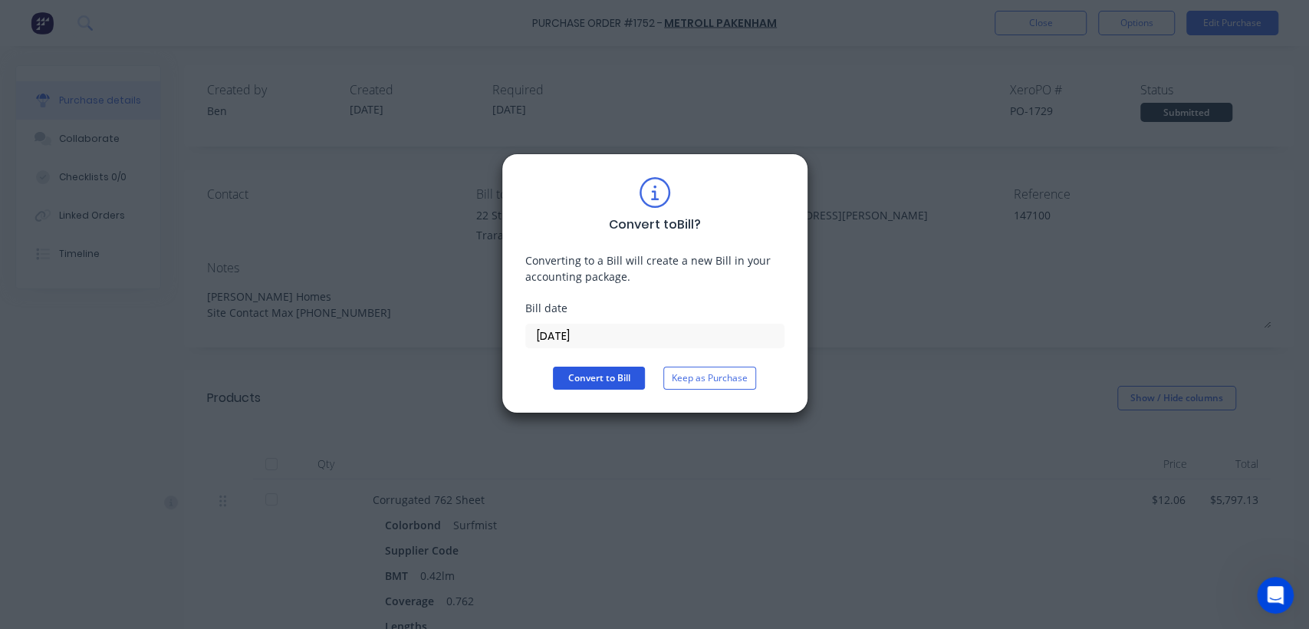
click at [600, 378] on button "Convert to Bill" at bounding box center [599, 378] width 92 height 23
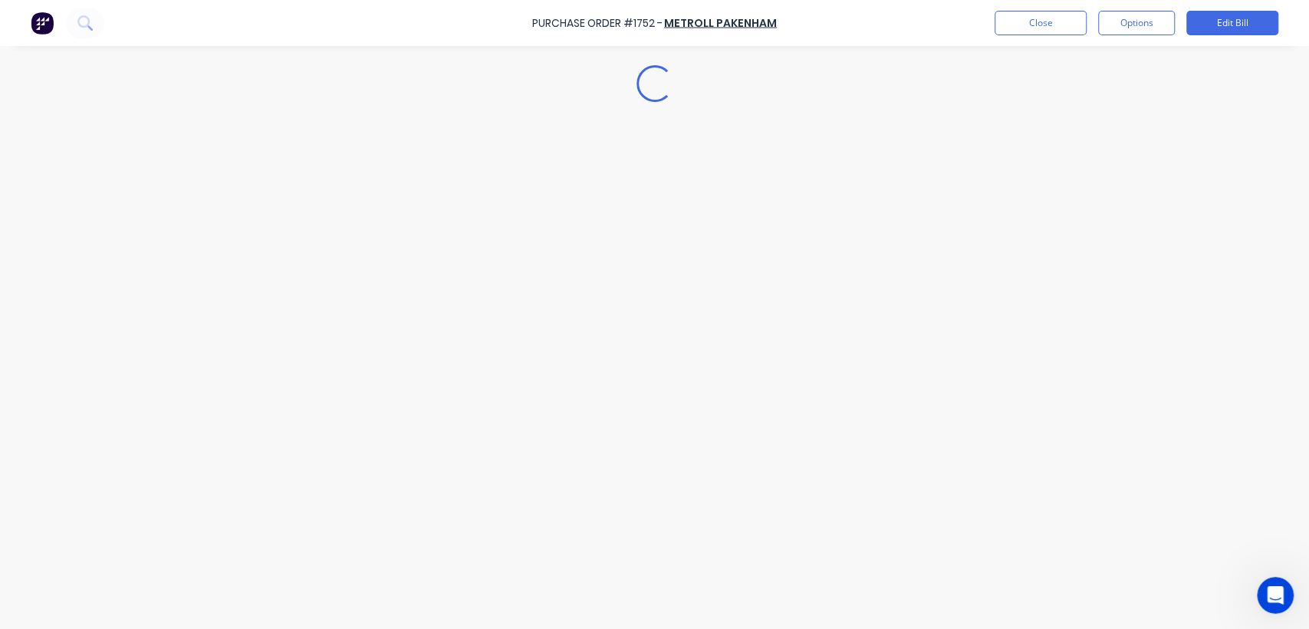
type textarea "x"
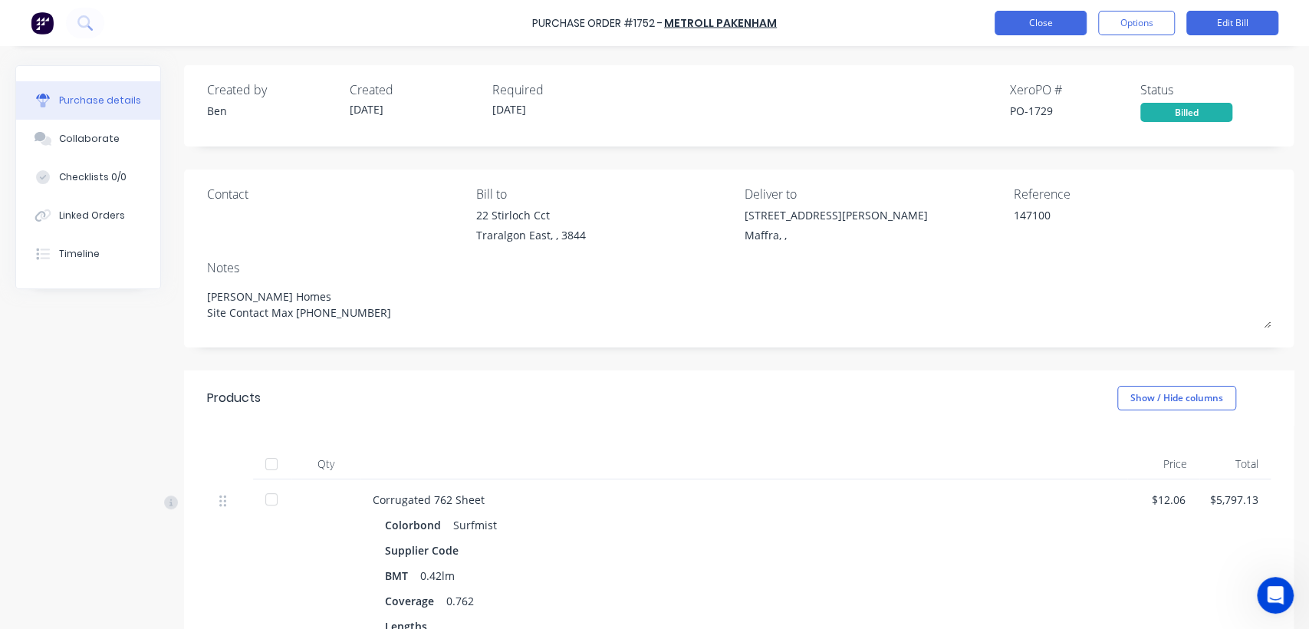
click at [1042, 23] on button "Close" at bounding box center [1041, 23] width 92 height 25
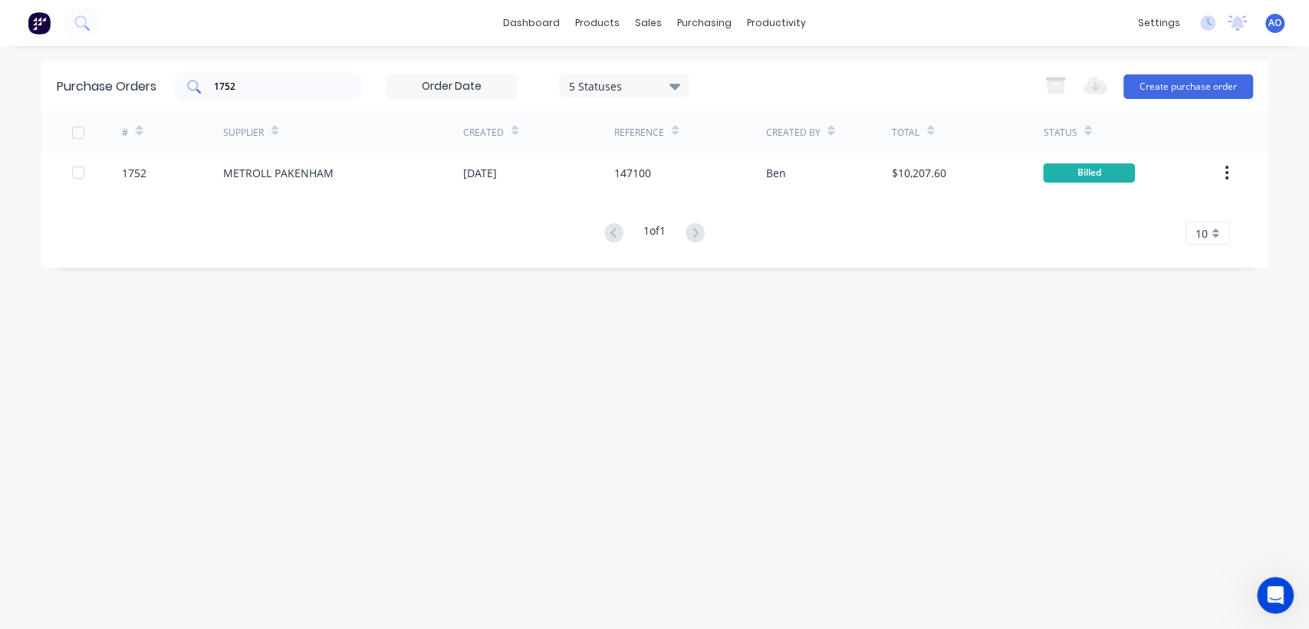
click at [296, 92] on input "1752" at bounding box center [275, 86] width 127 height 15
type input "1746"
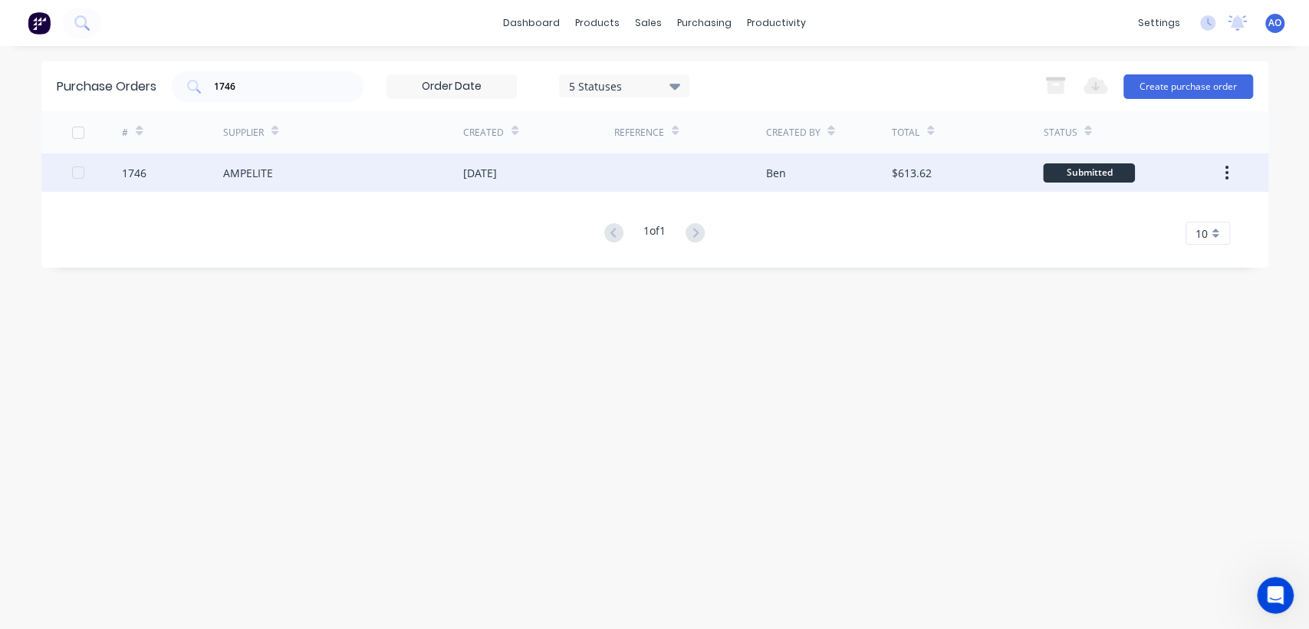
click at [497, 169] on div "[DATE]" at bounding box center [480, 173] width 34 height 16
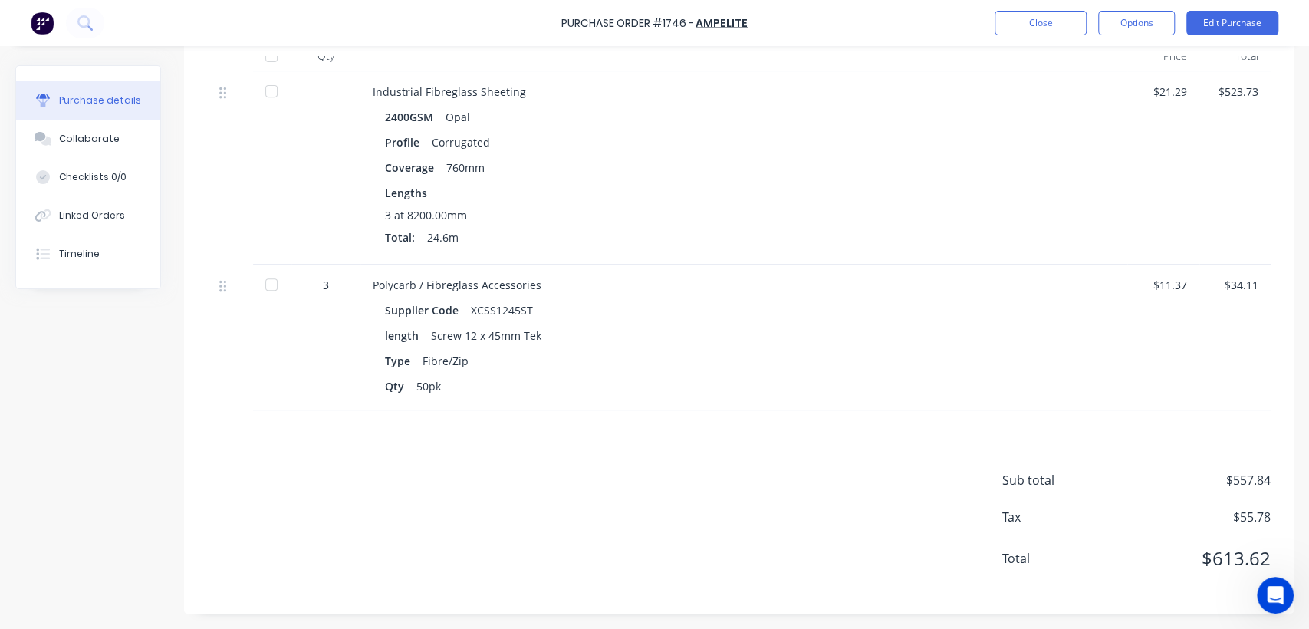
scroll to position [176, 0]
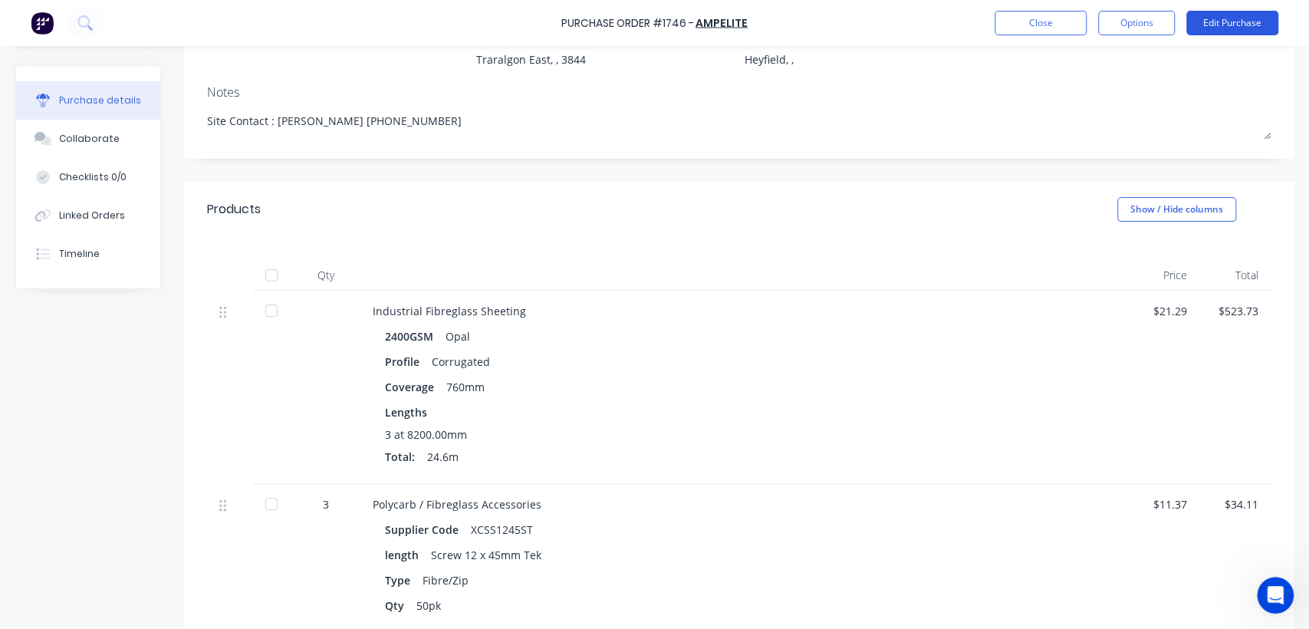
click at [1225, 22] on button "Edit Purchase" at bounding box center [1232, 23] width 92 height 25
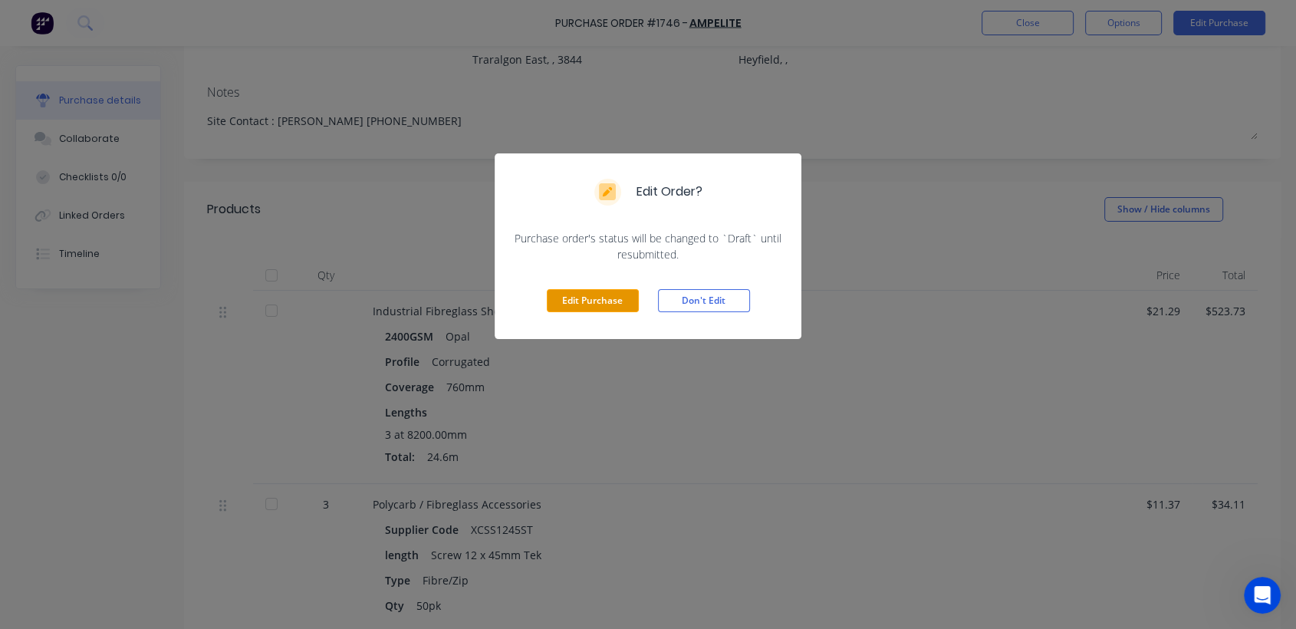
click at [586, 303] on button "Edit Purchase" at bounding box center [593, 300] width 92 height 23
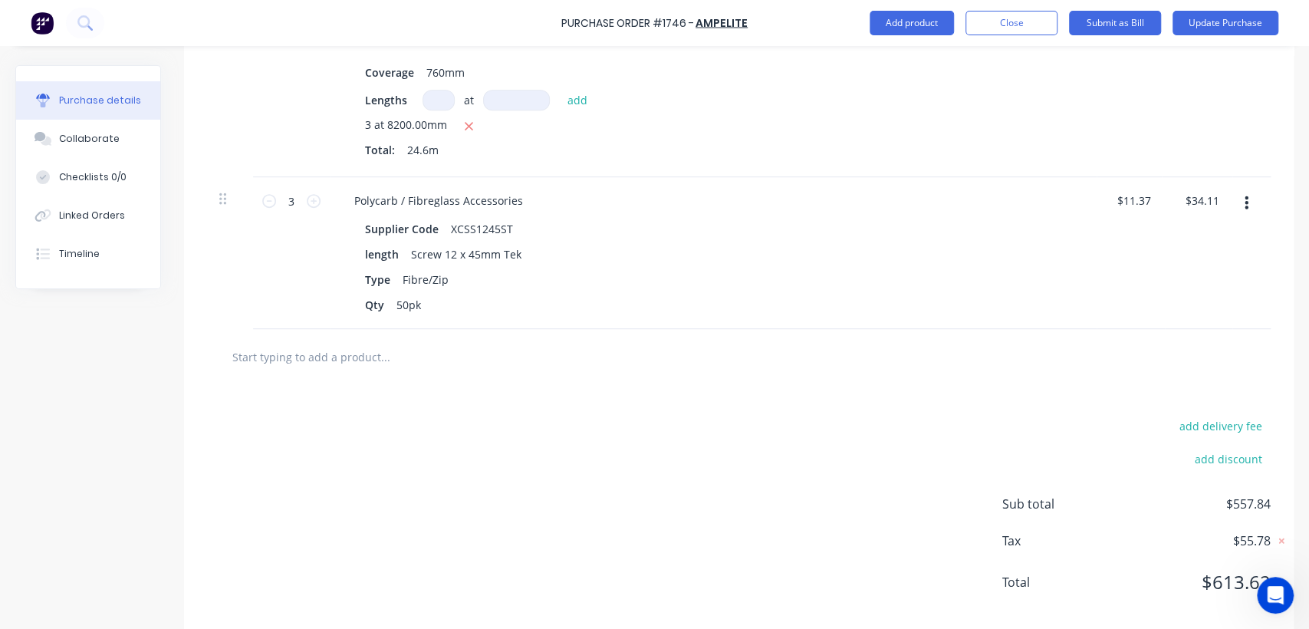
scroll to position [544, 0]
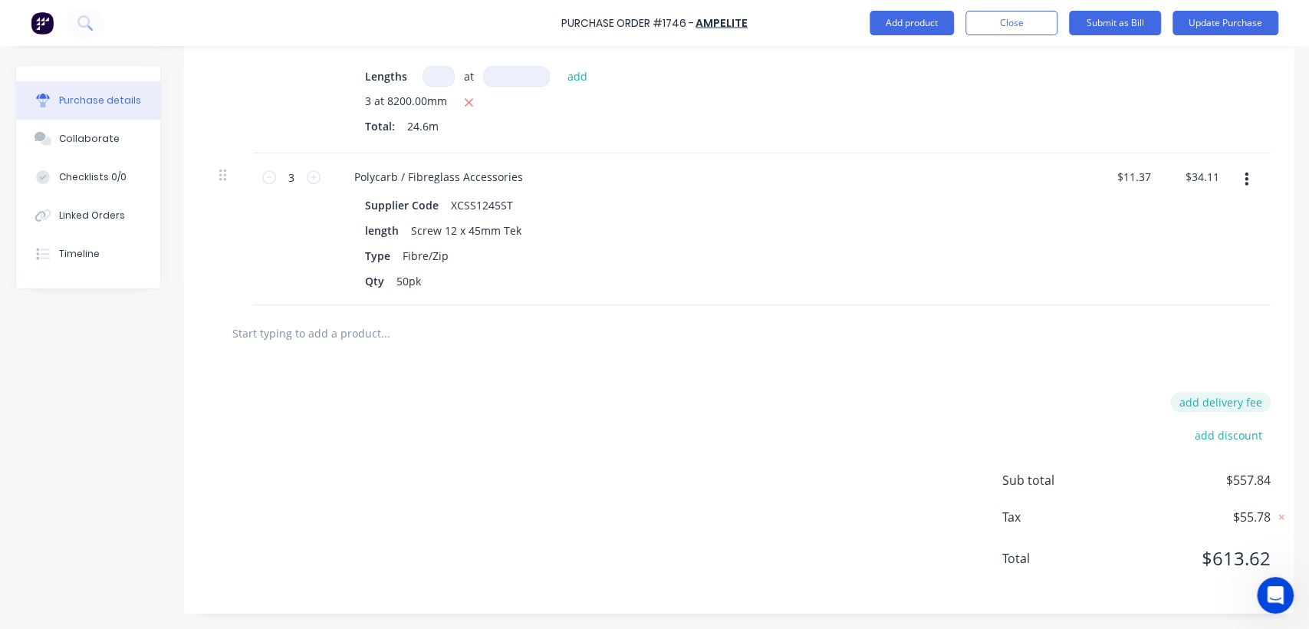
type textarea "x"
click at [1219, 394] on button "add delivery fee" at bounding box center [1220, 402] width 100 height 20
type input "120"
type textarea "x"
type input "$120.00"
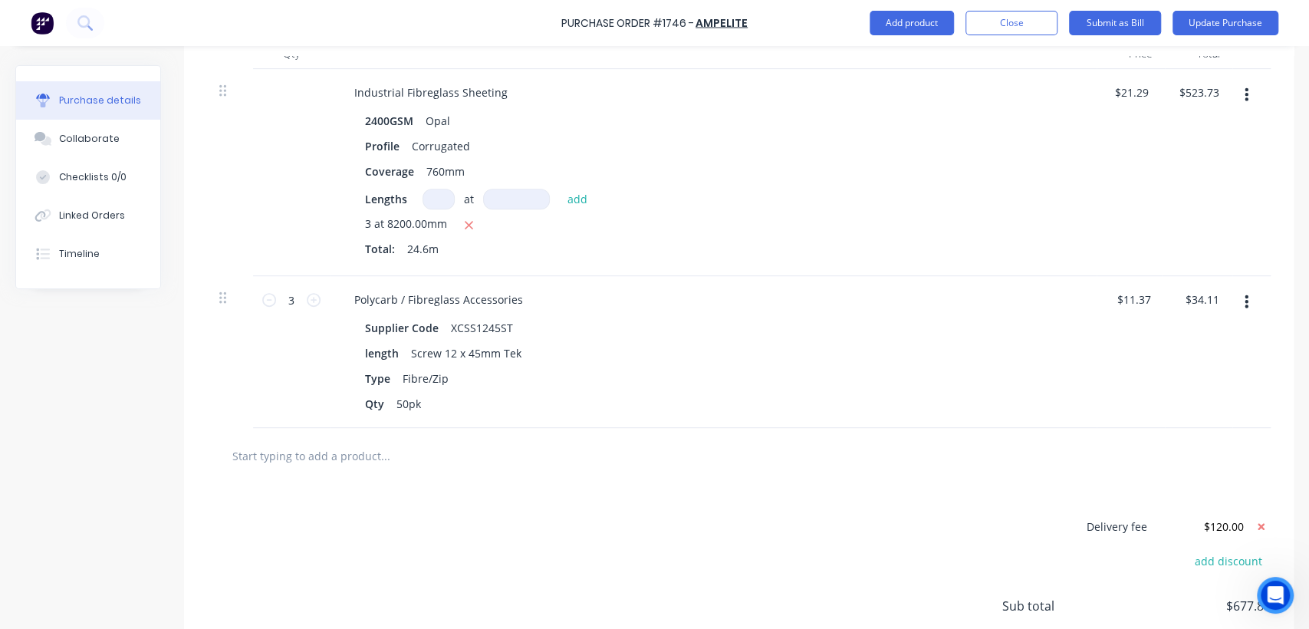
scroll to position [416, 0]
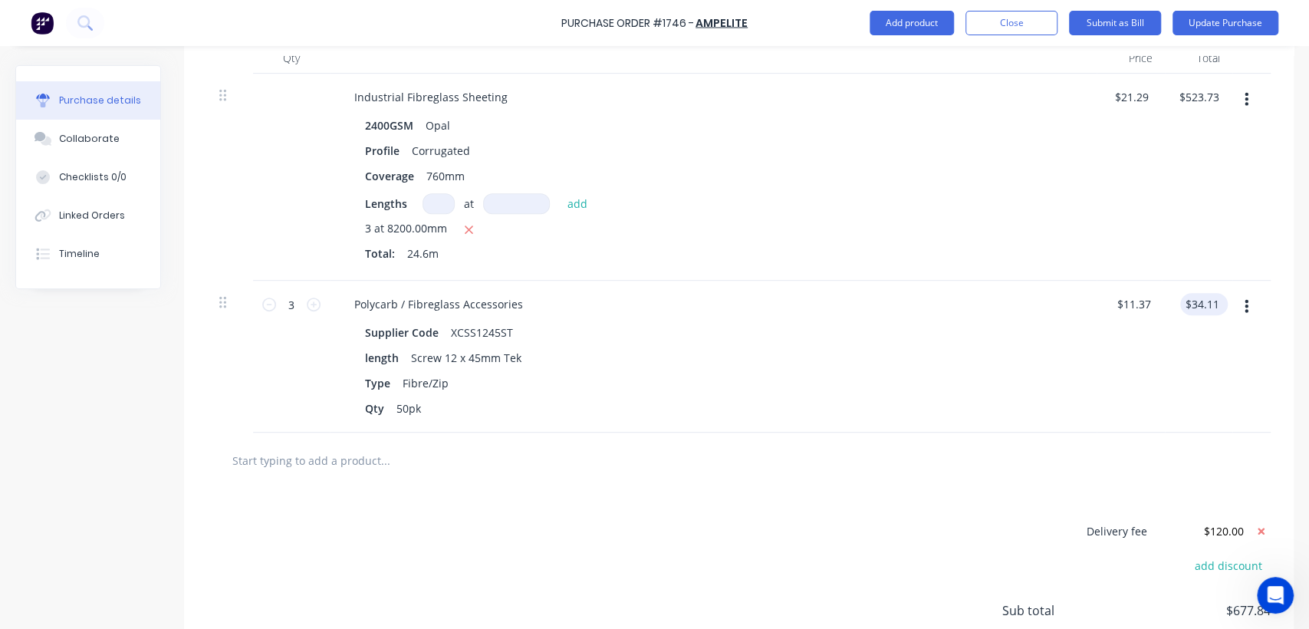
type textarea "x"
type input "34.11"
click at [1199, 304] on input "34.11" at bounding box center [1200, 304] width 41 height 22
type textarea "x"
click at [1199, 304] on input "34.11" at bounding box center [1203, 304] width 35 height 22
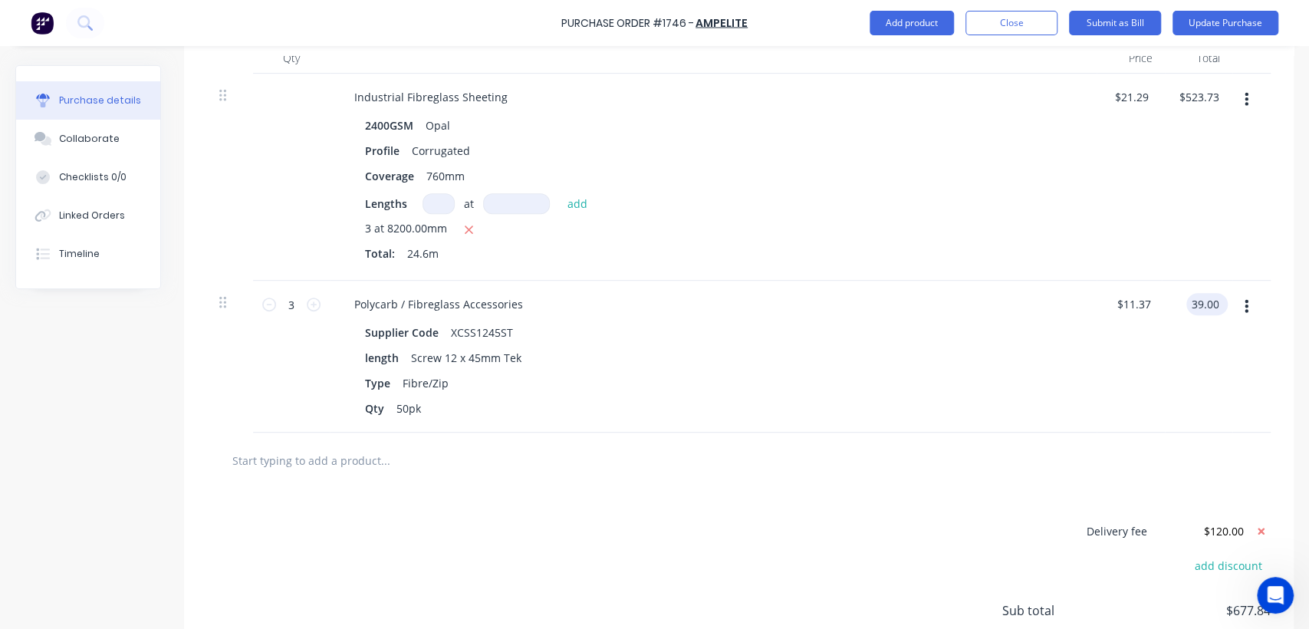
type input "39.00"
type textarea "x"
type input "$13.00"
type input "$39.00"
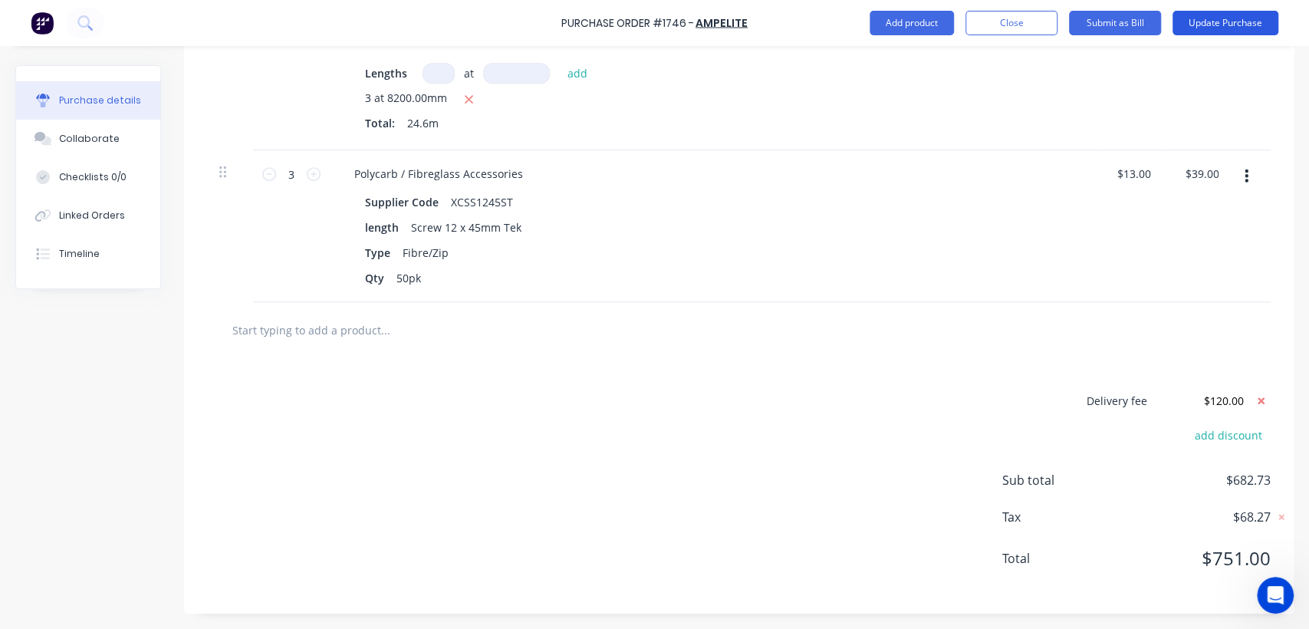
click at [1224, 30] on button "Update Purchase" at bounding box center [1225, 23] width 106 height 25
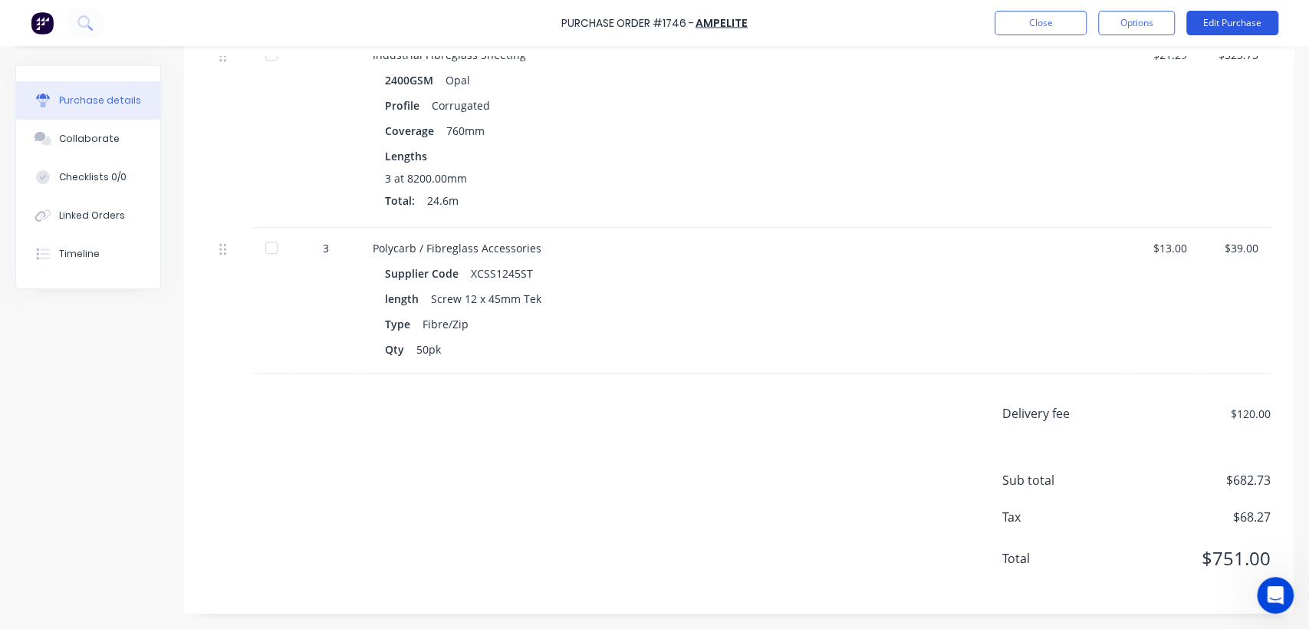
scroll to position [0, 0]
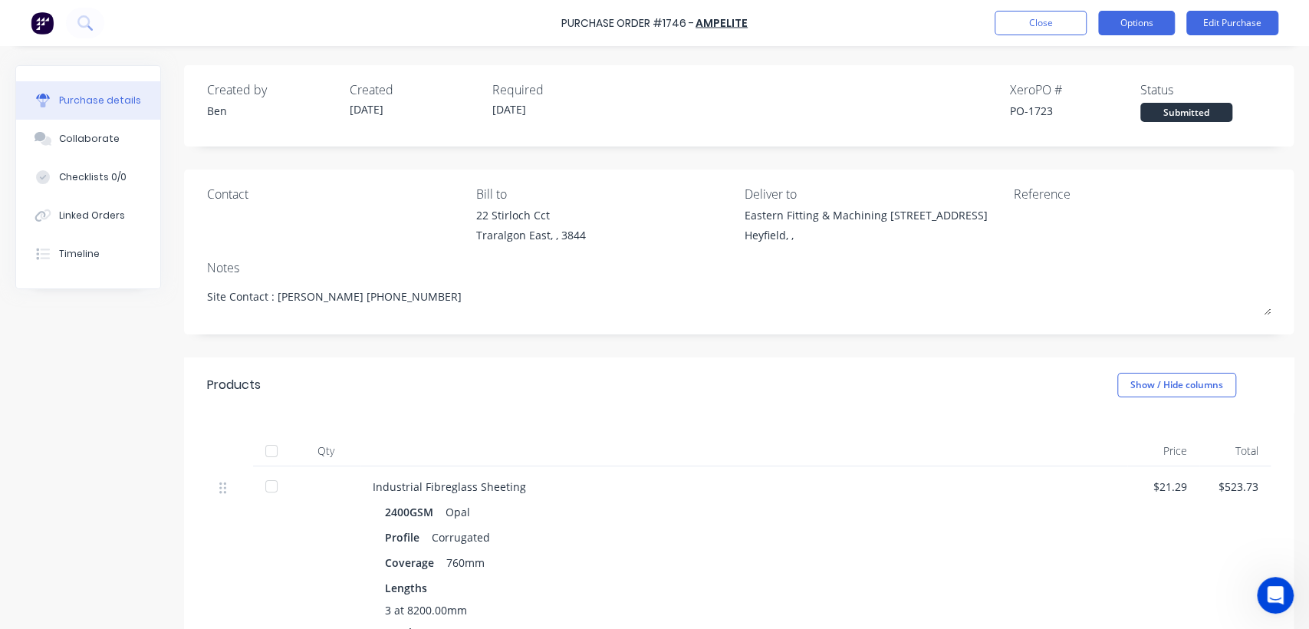
click at [1119, 18] on button "Options" at bounding box center [1136, 23] width 77 height 25
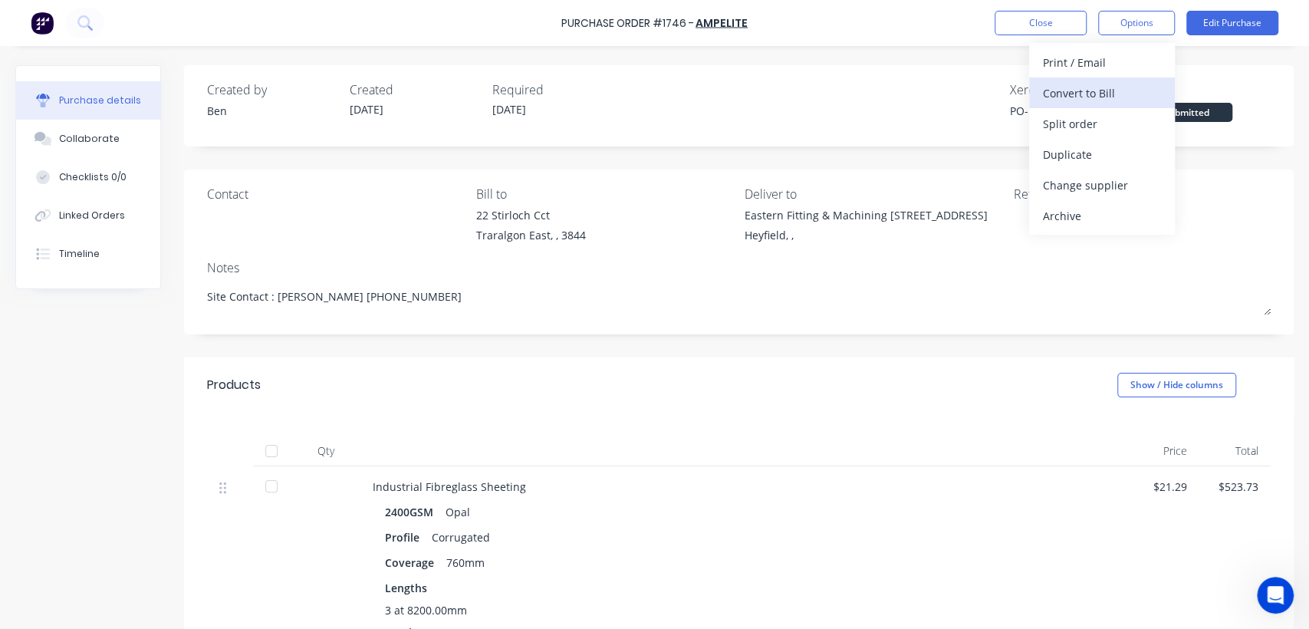
click at [1066, 92] on div "Convert to Bill" at bounding box center [1102, 93] width 118 height 22
type textarea "x"
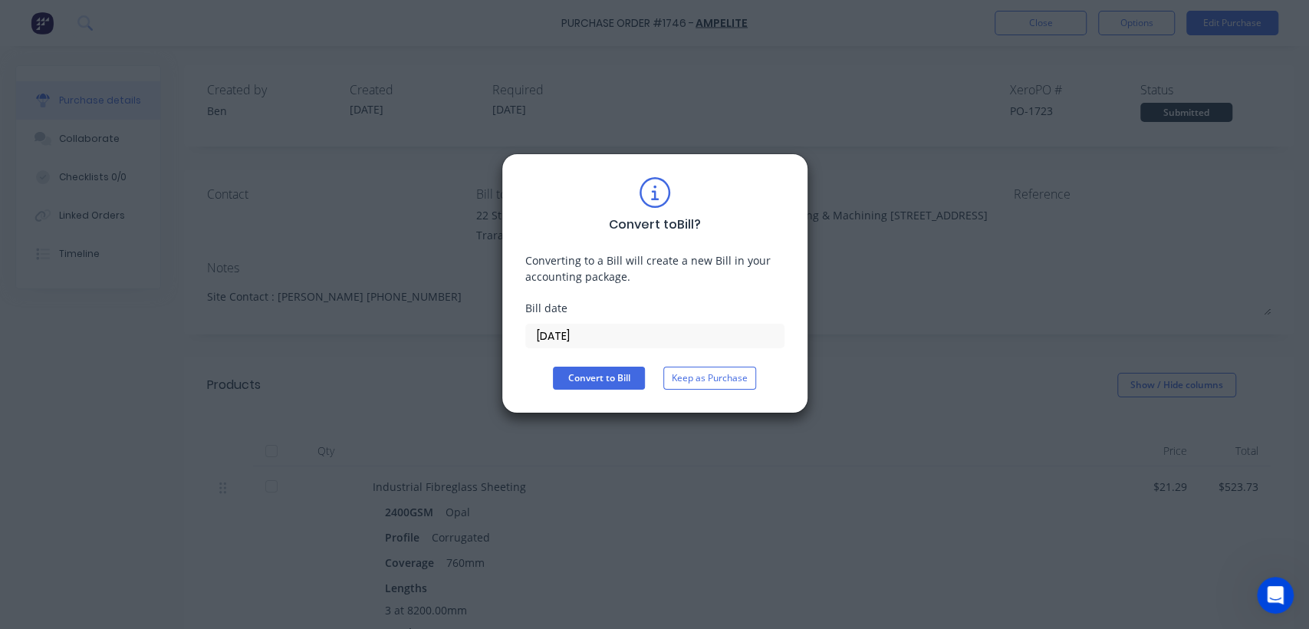
click at [623, 334] on input "[DATE]" at bounding box center [655, 335] width 258 height 23
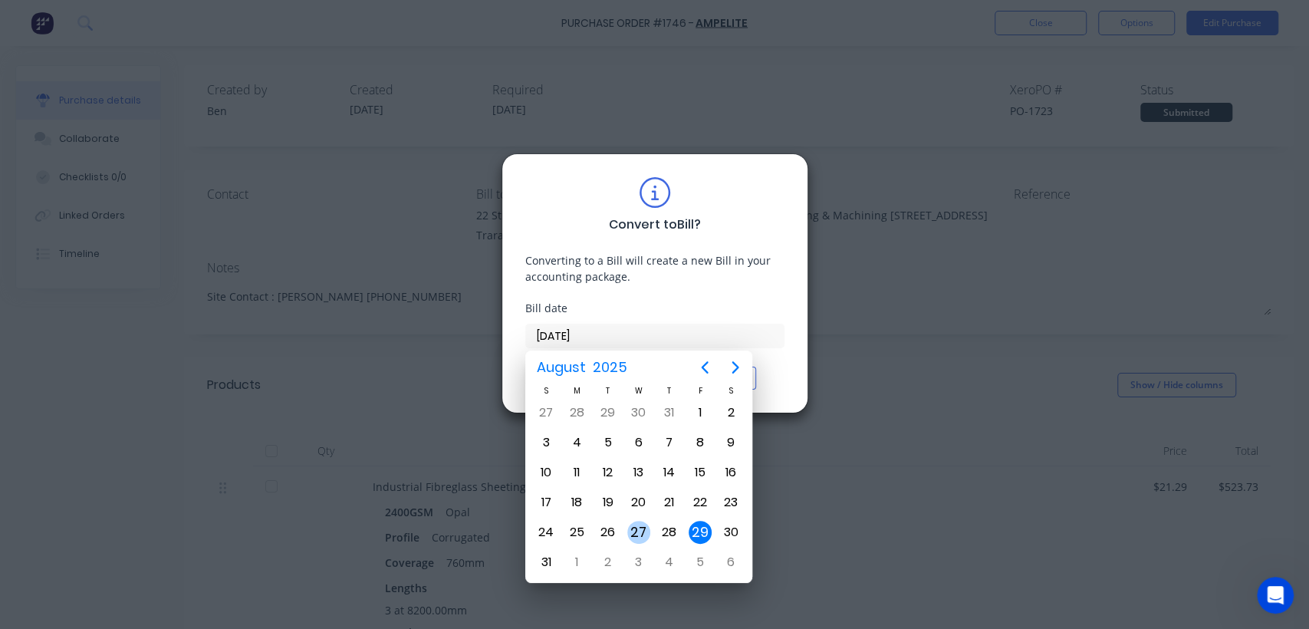
click at [647, 527] on div "27" at bounding box center [638, 532] width 23 height 23
type input "[DATE]"
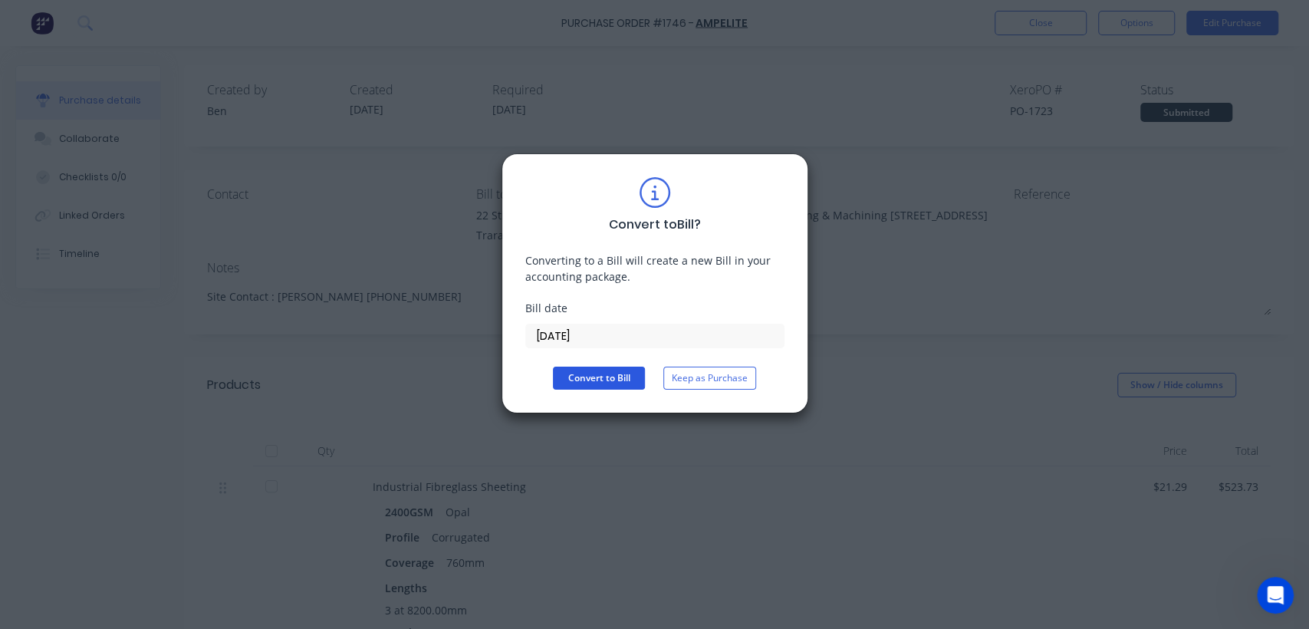
click at [613, 376] on button "Convert to Bill" at bounding box center [599, 378] width 92 height 23
type textarea "x"
